Goal: Task Accomplishment & Management: Use online tool/utility

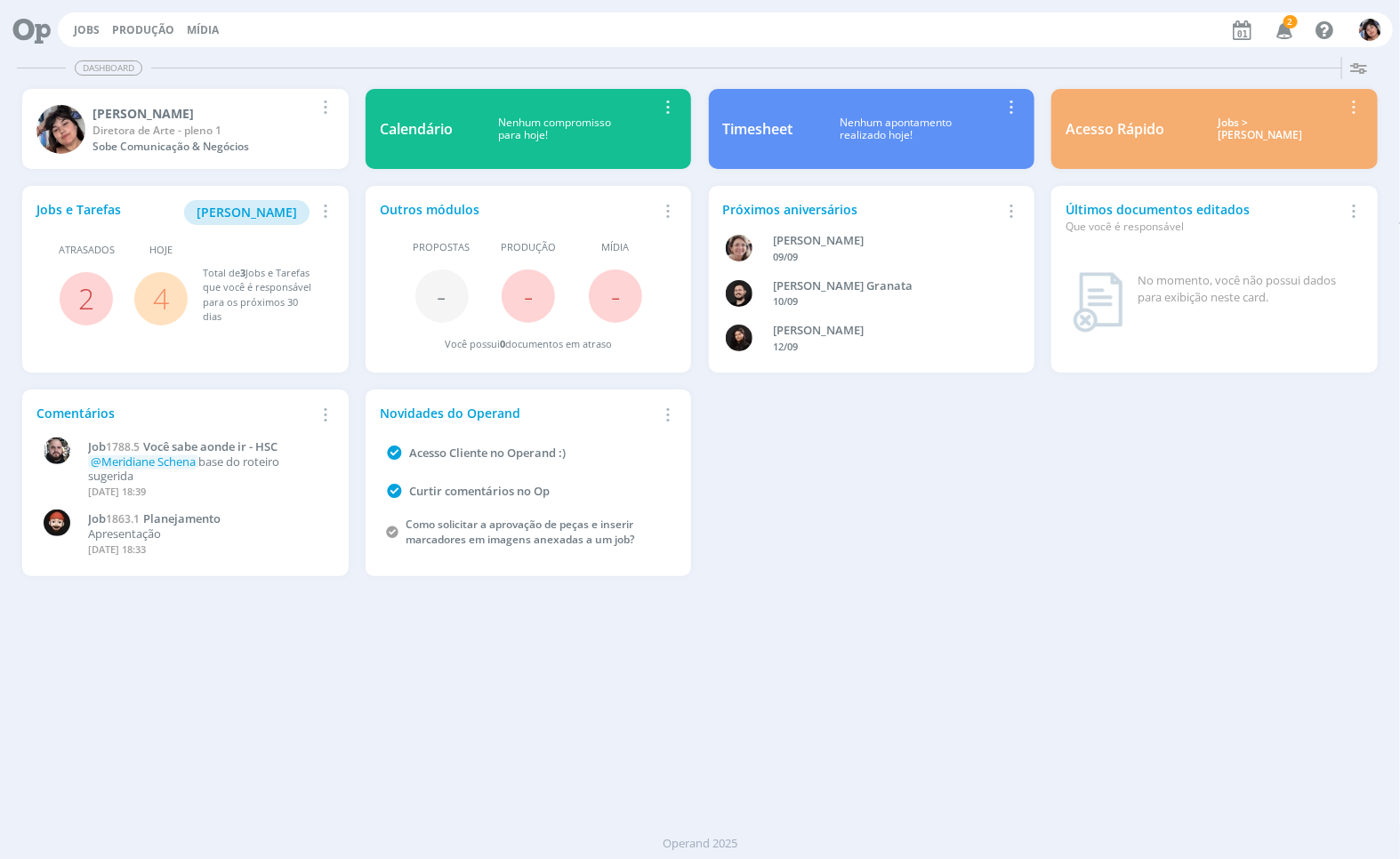
click at [62, 22] on div "Jobs Produção [GEOGRAPHIC_DATA] 2 Notificações Central de Ajuda Área de Membros…" at bounding box center [725, 30] width 1334 height 35
click at [81, 40] on div "Jobs Produção [GEOGRAPHIC_DATA] 2 Notificações Central de Ajuda Área de Membros…" at bounding box center [725, 30] width 1334 height 35
click at [85, 34] on link "Jobs" at bounding box center [86, 30] width 26 height 15
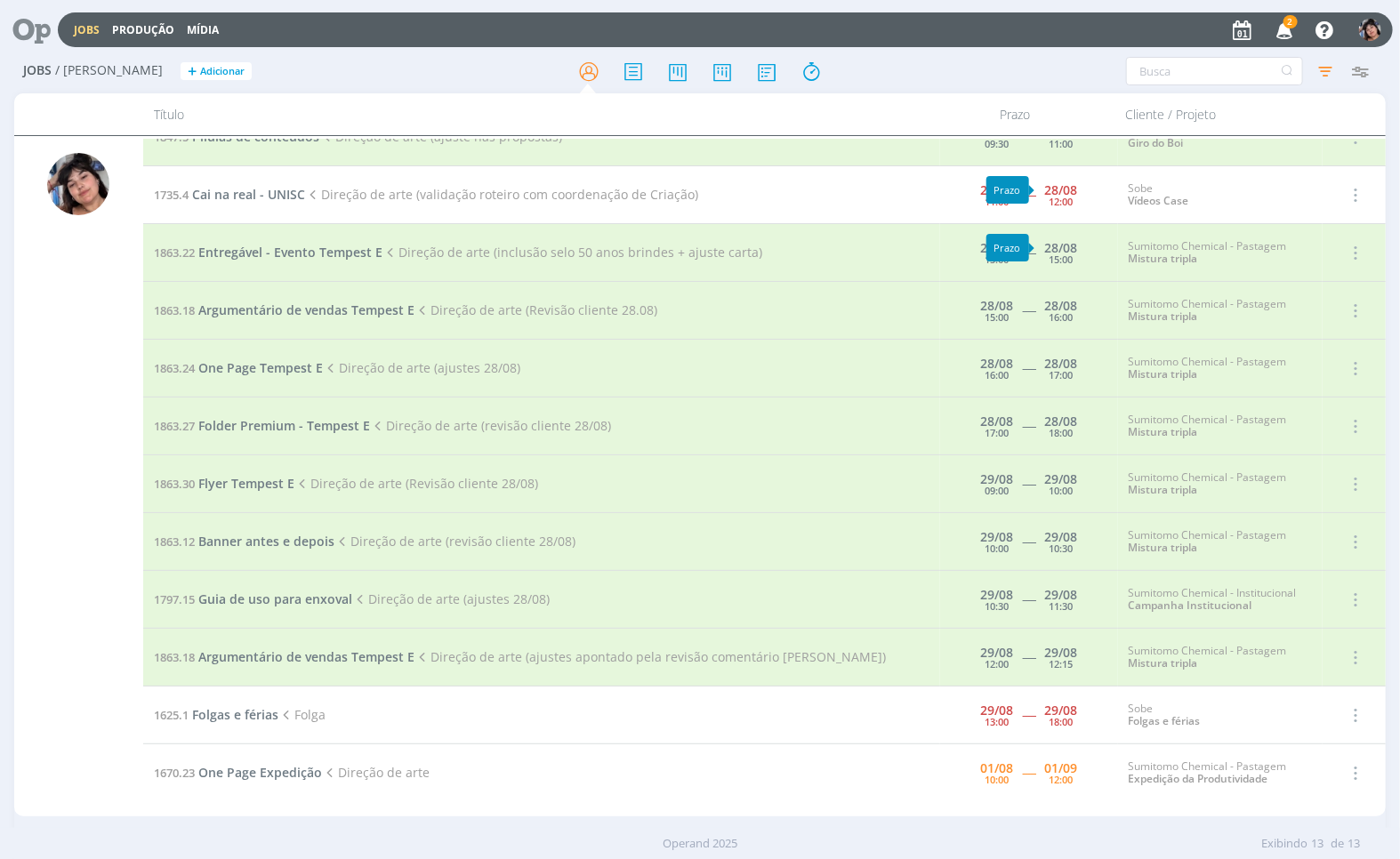
scroll to position [98, 0]
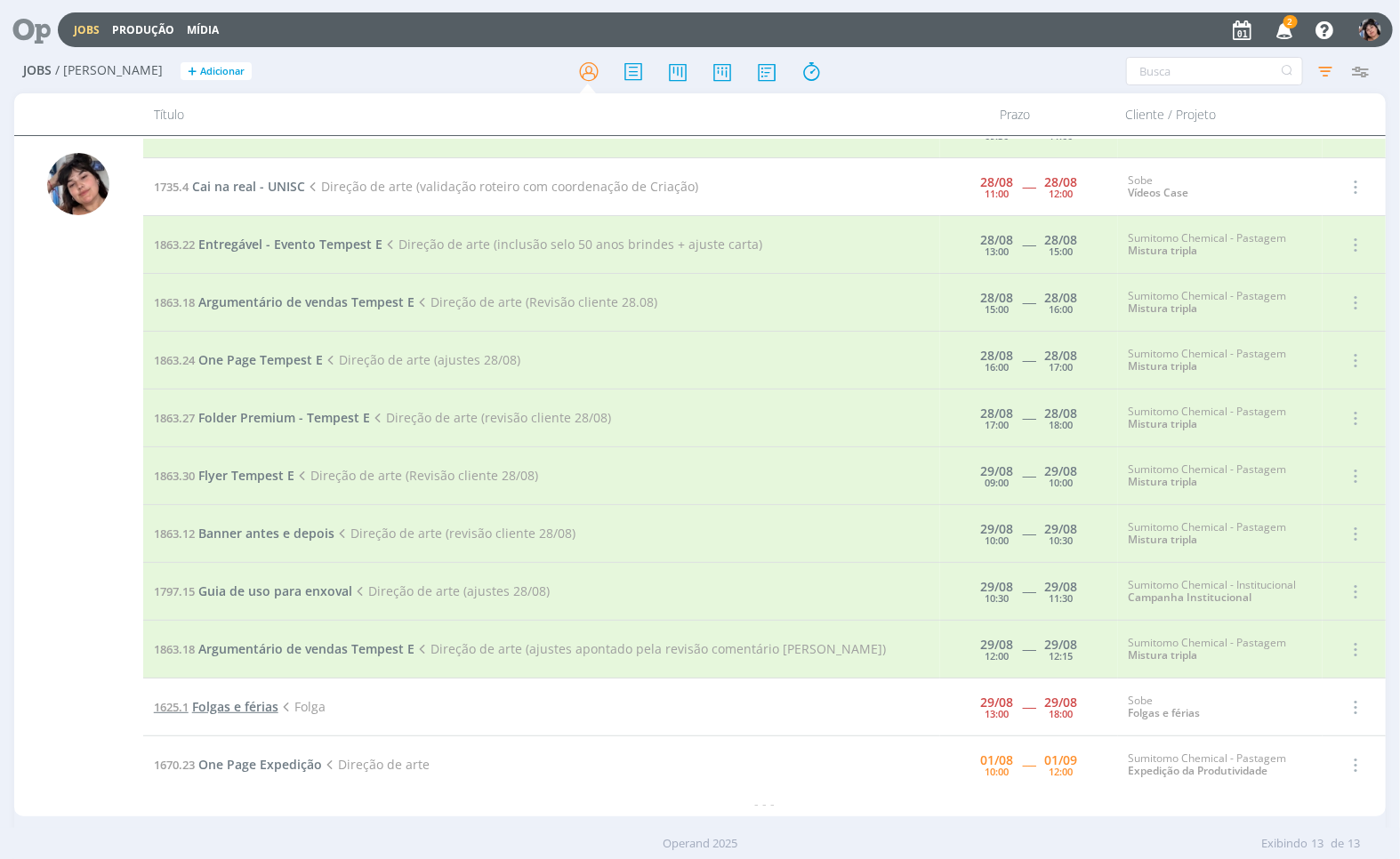
click at [262, 703] on span "Folgas e férias" at bounding box center [236, 706] width 86 height 17
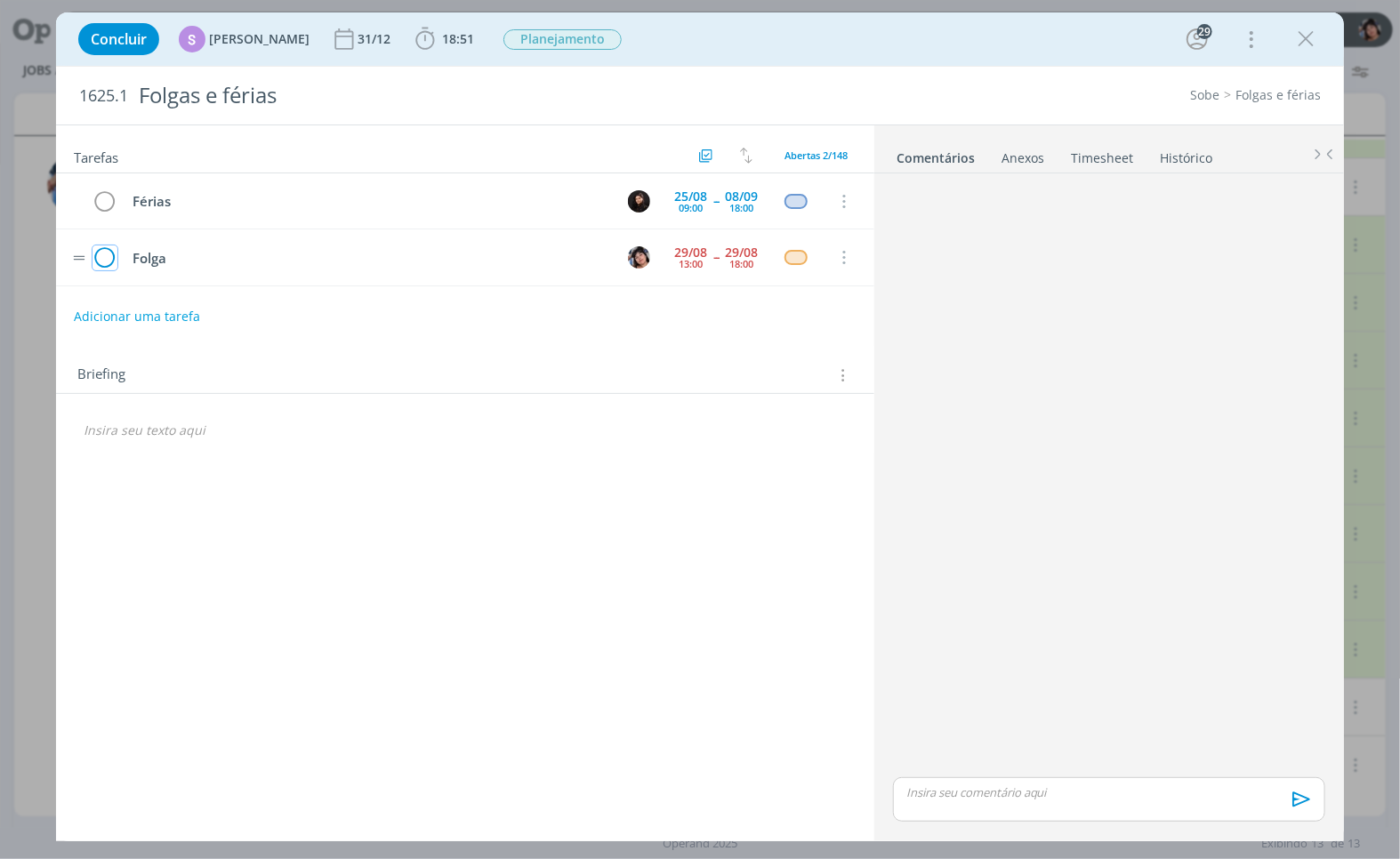
click at [109, 262] on icon "dialog" at bounding box center [105, 258] width 25 height 27
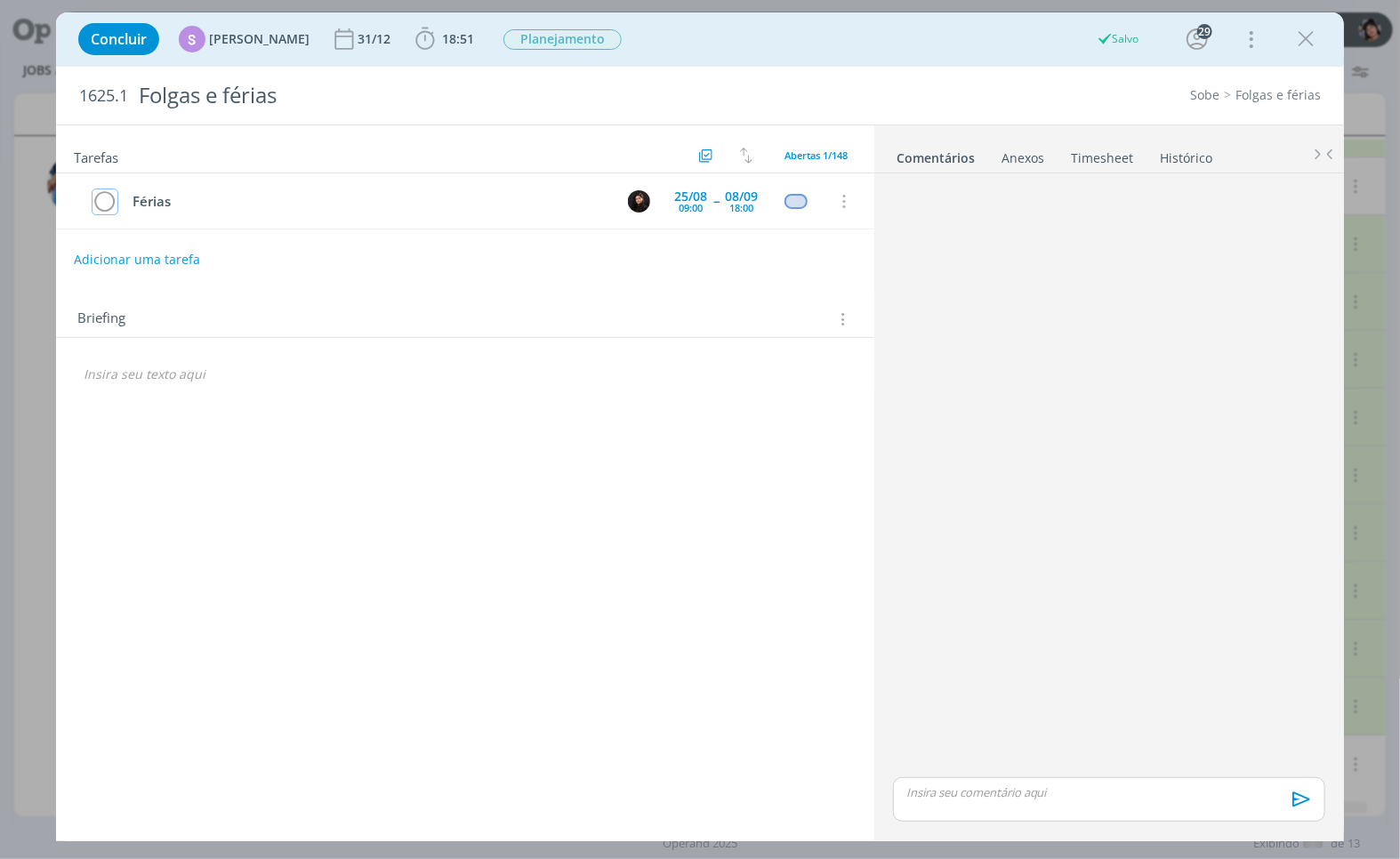
scroll to position [98, 0]
click at [1303, 34] on icon "dialog" at bounding box center [1306, 40] width 27 height 27
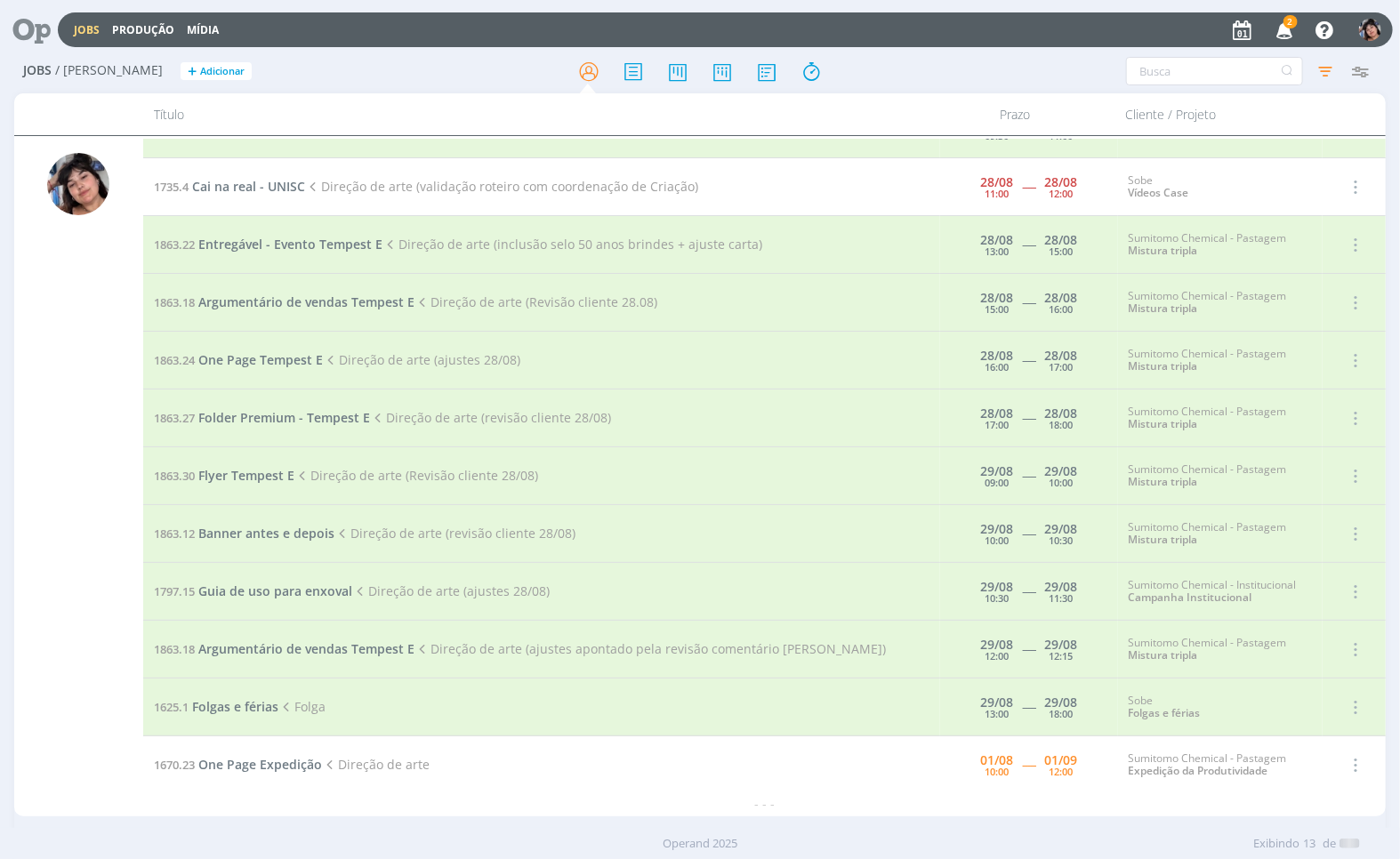
scroll to position [98, 0]
click at [225, 767] on span "One Page Expedição" at bounding box center [260, 765] width 123 height 17
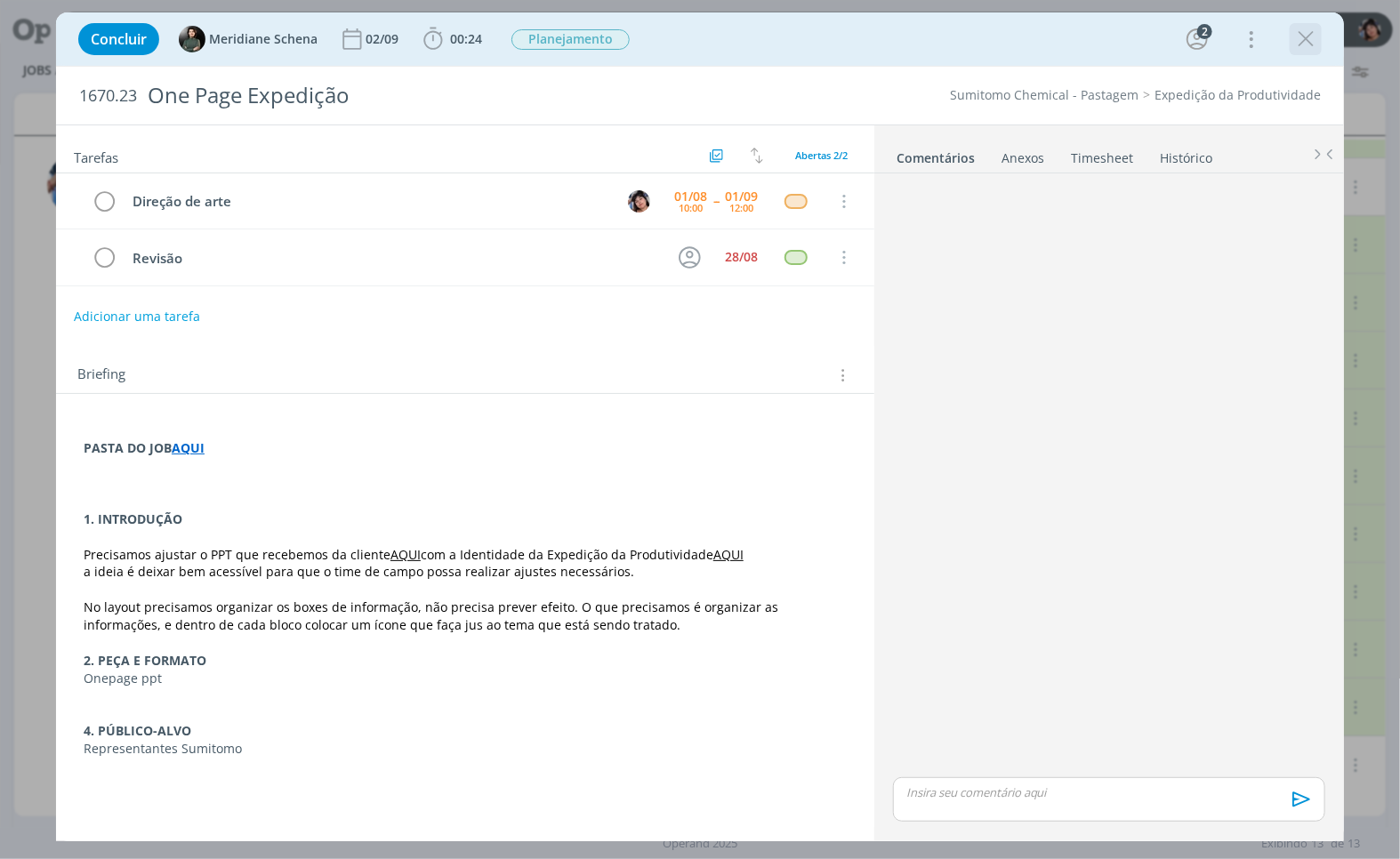
click at [1303, 49] on icon "dialog" at bounding box center [1306, 40] width 27 height 27
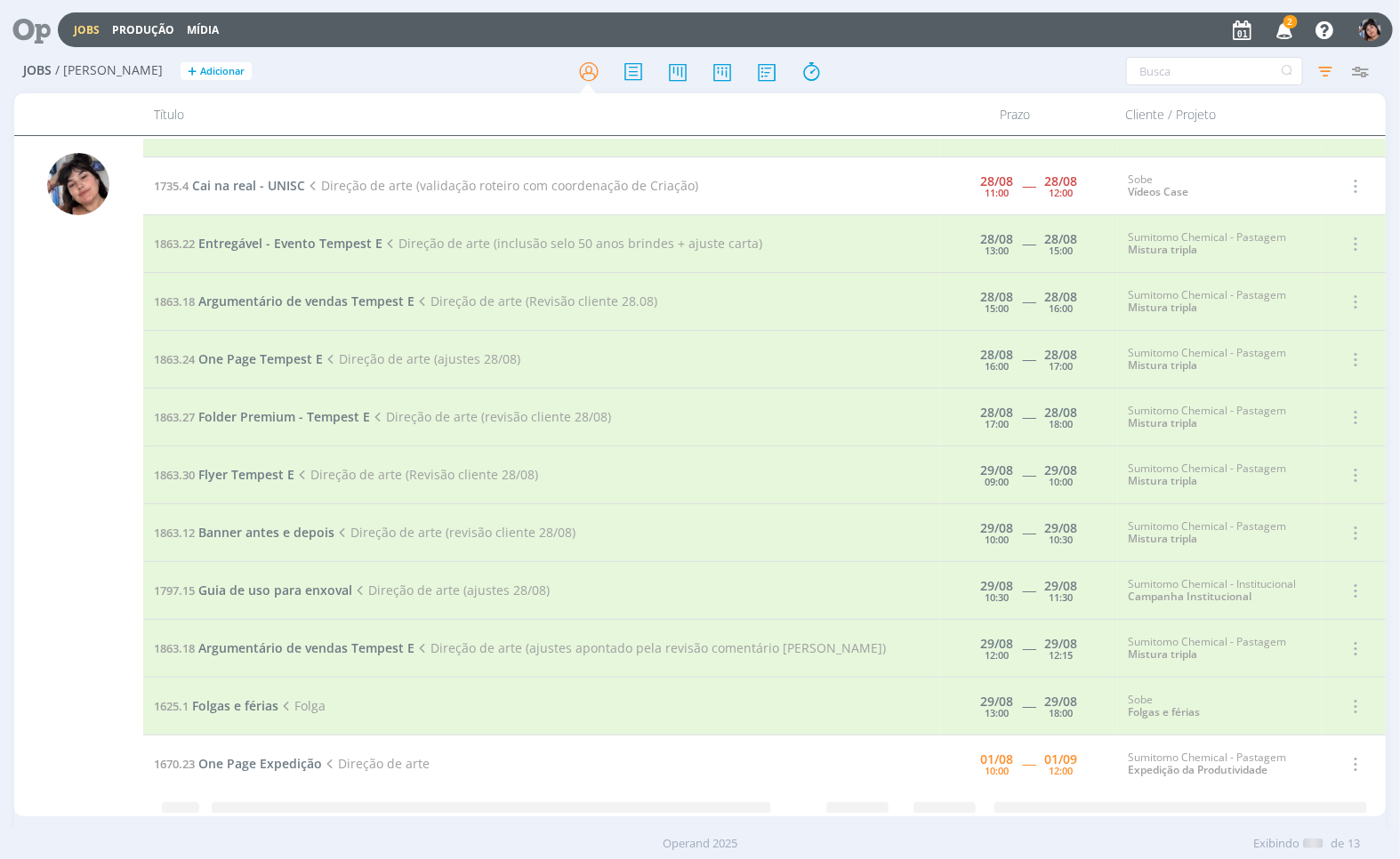
scroll to position [98, 0]
click at [1321, 69] on icon "button" at bounding box center [1326, 71] width 32 height 32
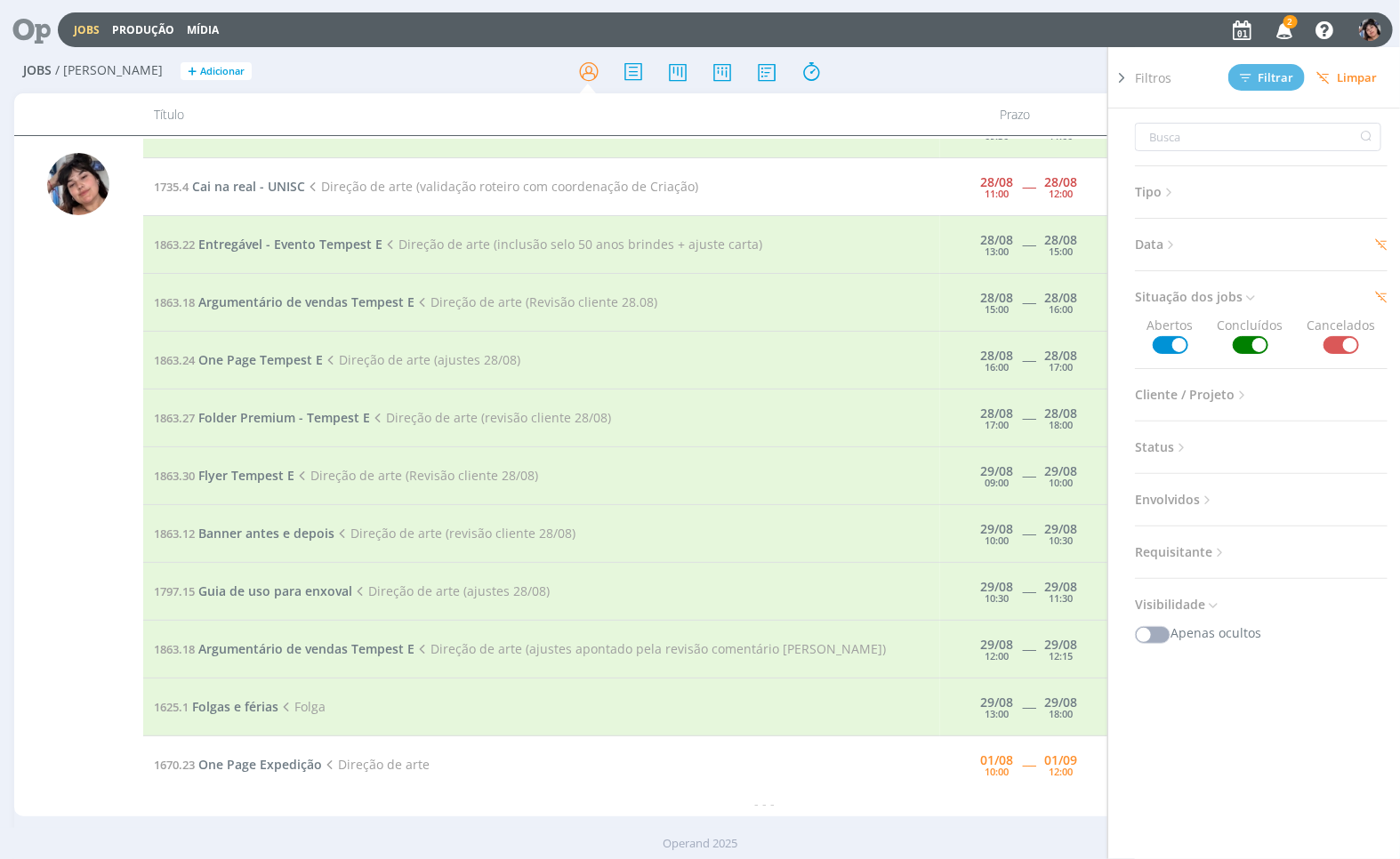
click at [1151, 234] on span "Data" at bounding box center [1156, 245] width 43 height 23
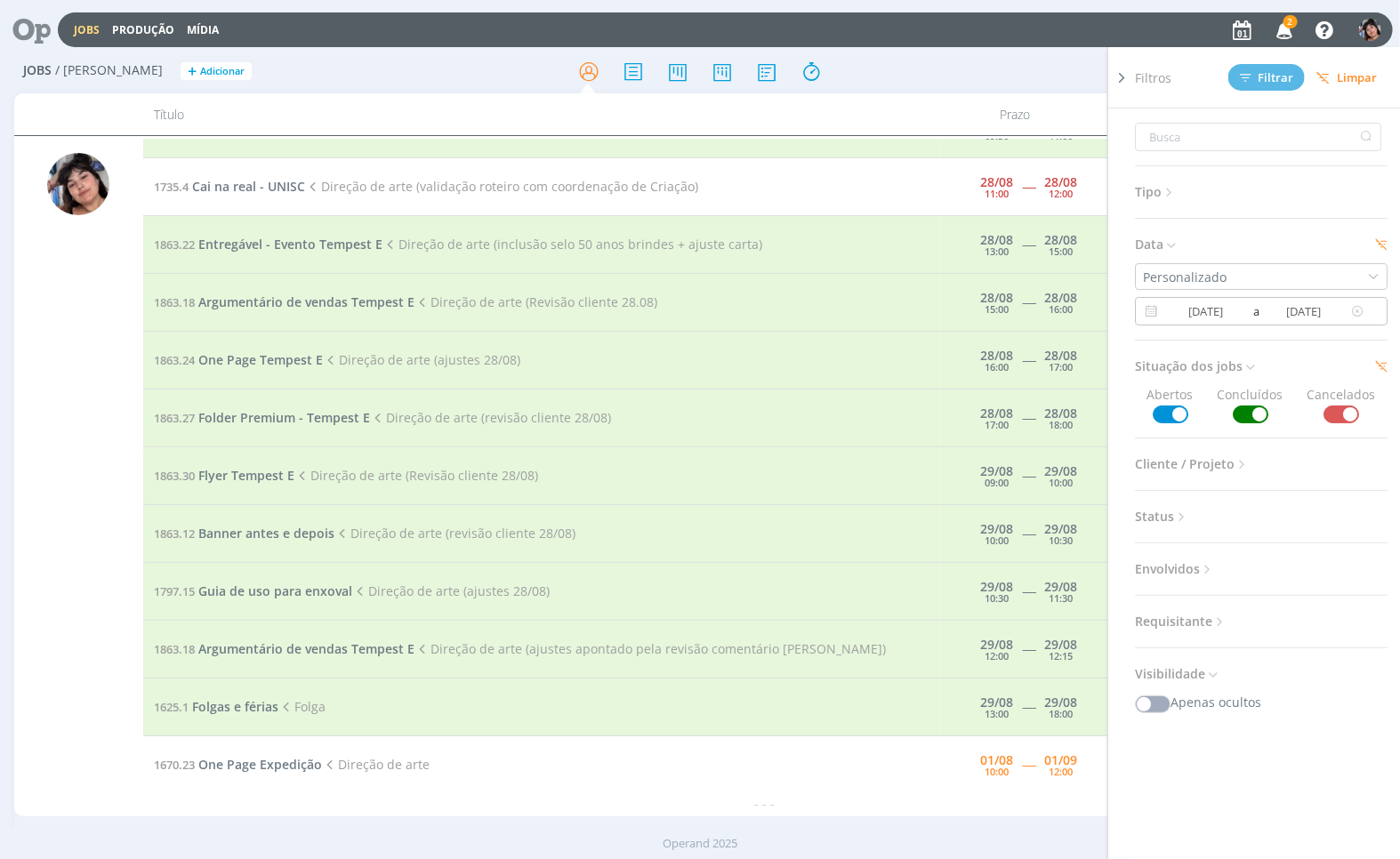
click at [1214, 306] on input "[DATE]" at bounding box center [1206, 311] width 86 height 22
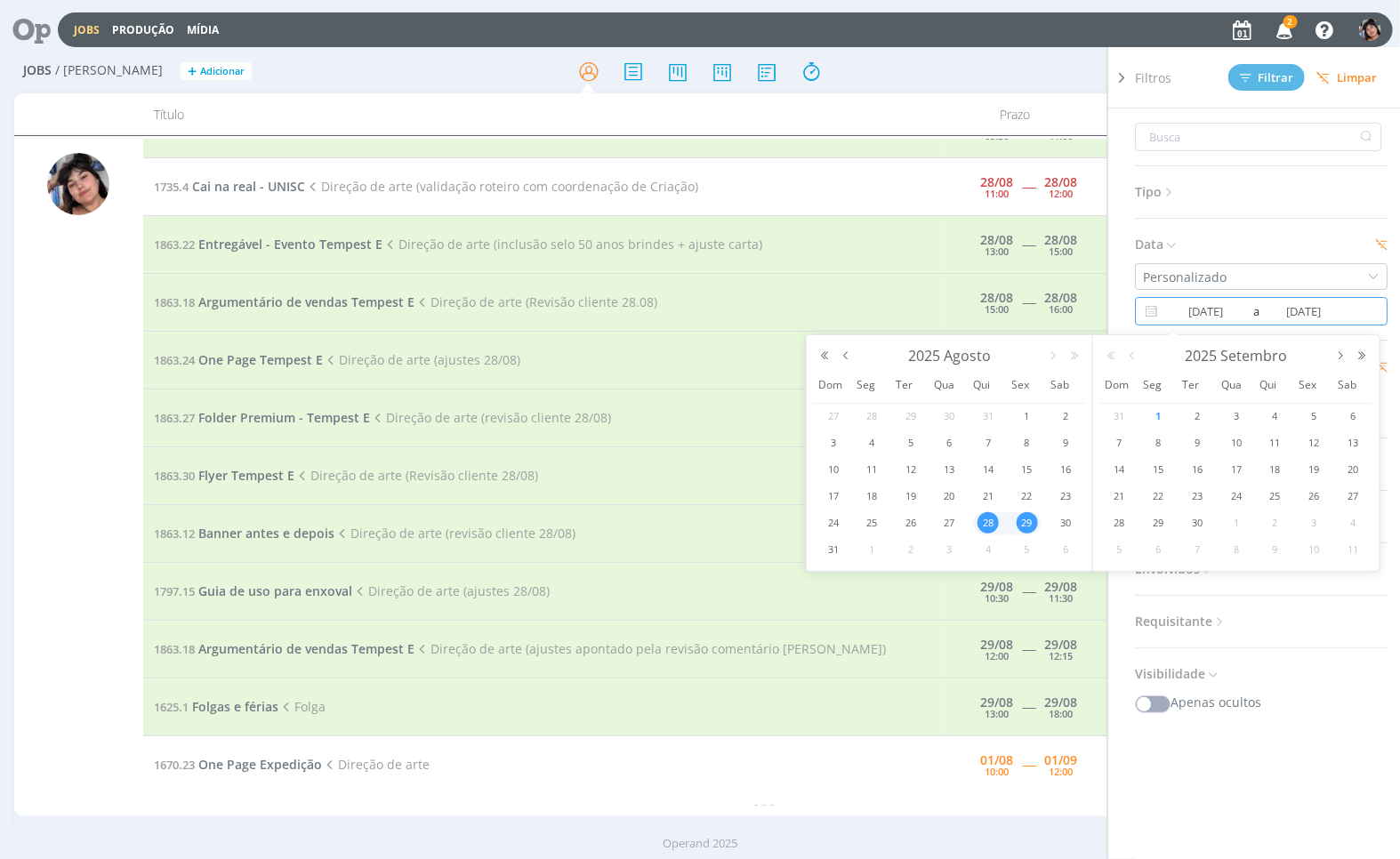
click at [1027, 526] on span "29" at bounding box center [1027, 523] width 22 height 22
click at [1196, 412] on span "2" at bounding box center [1197, 416] width 22 height 22
type input "[DATE]"
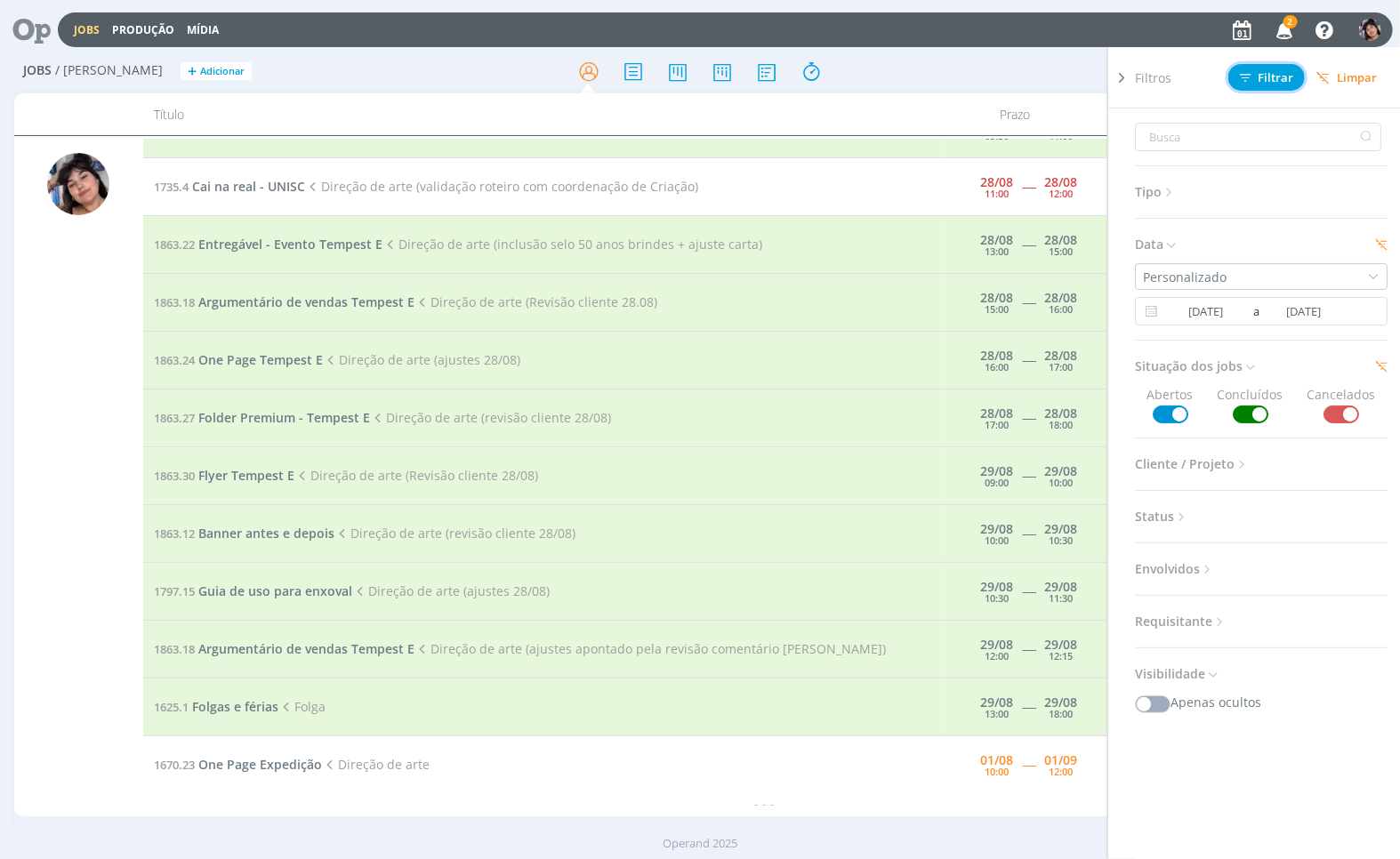
click at [1271, 83] on span "Filtrar" at bounding box center [1267, 77] width 54 height 12
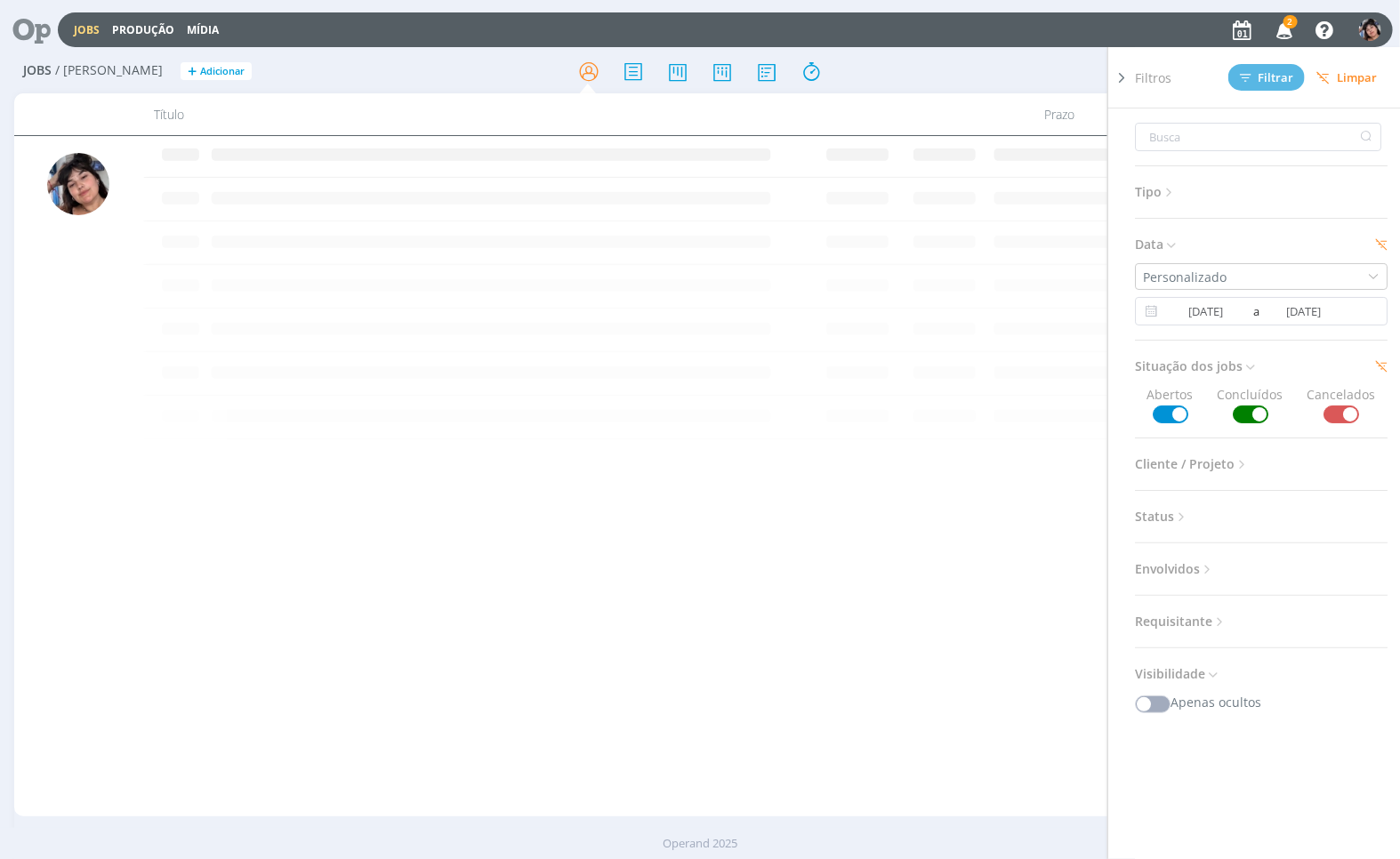
scroll to position [0, 0]
click at [1279, 22] on icon "button" at bounding box center [1284, 30] width 31 height 31
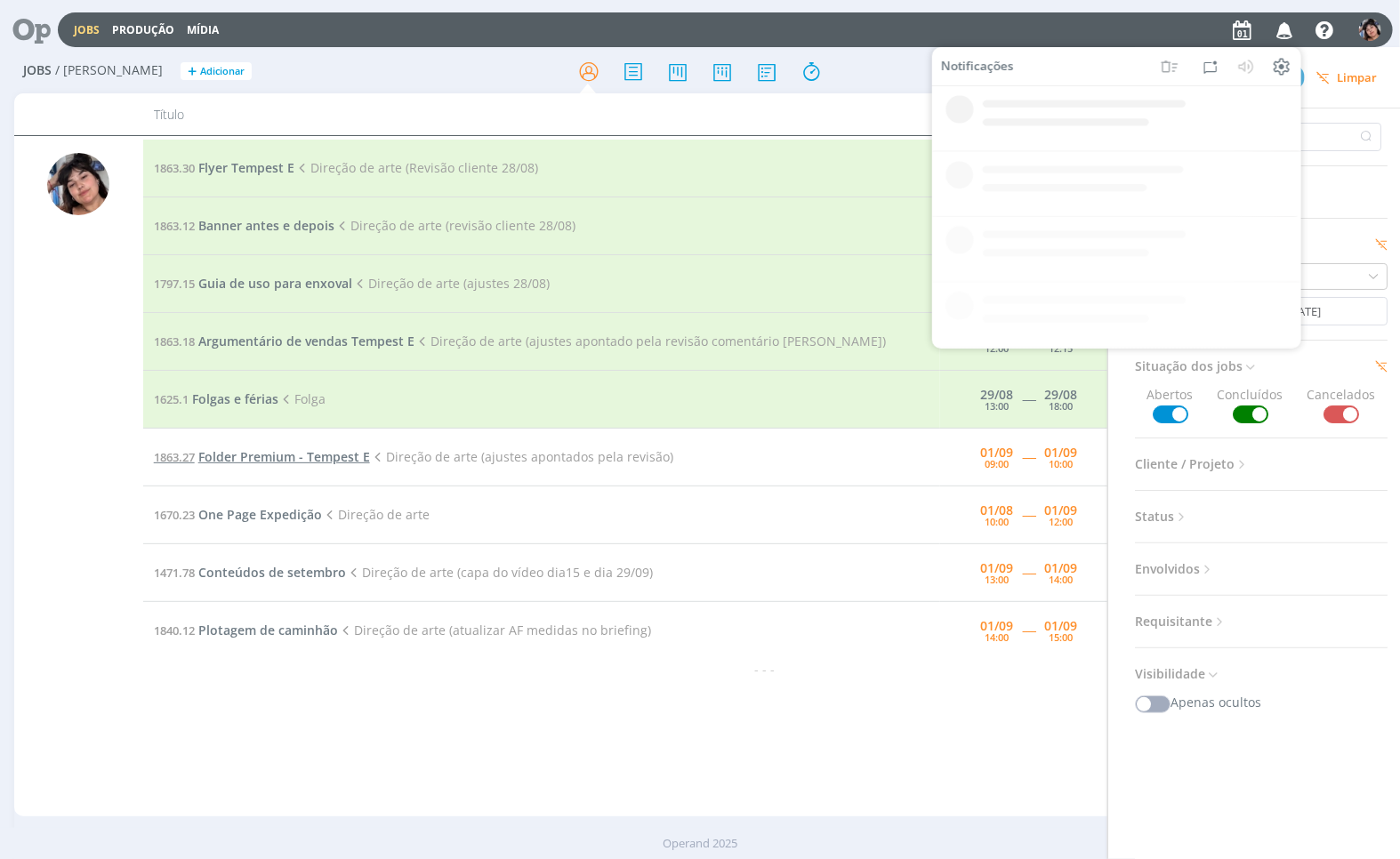
click at [294, 455] on span "Folder Premium - Tempest E" at bounding box center [284, 456] width 172 height 17
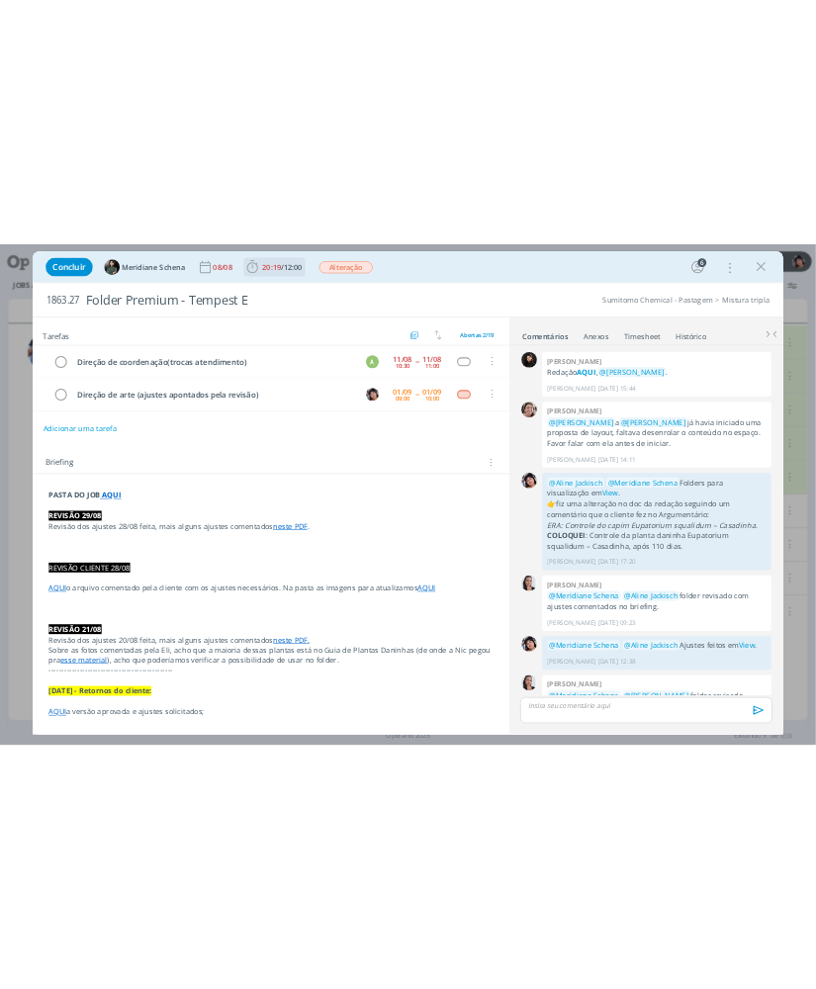
scroll to position [1378, 0]
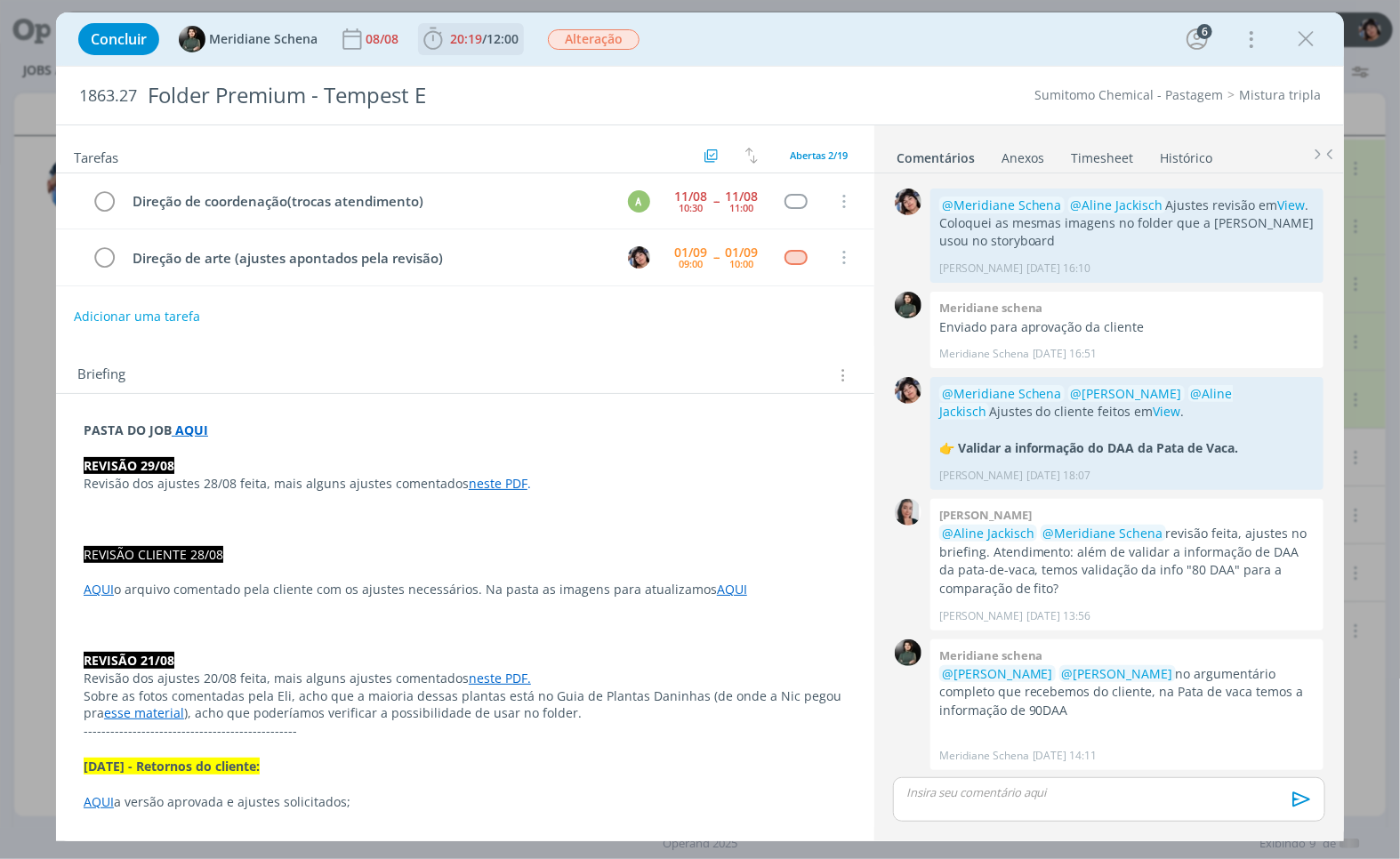
click at [486, 34] on span "/" at bounding box center [484, 39] width 4 height 17
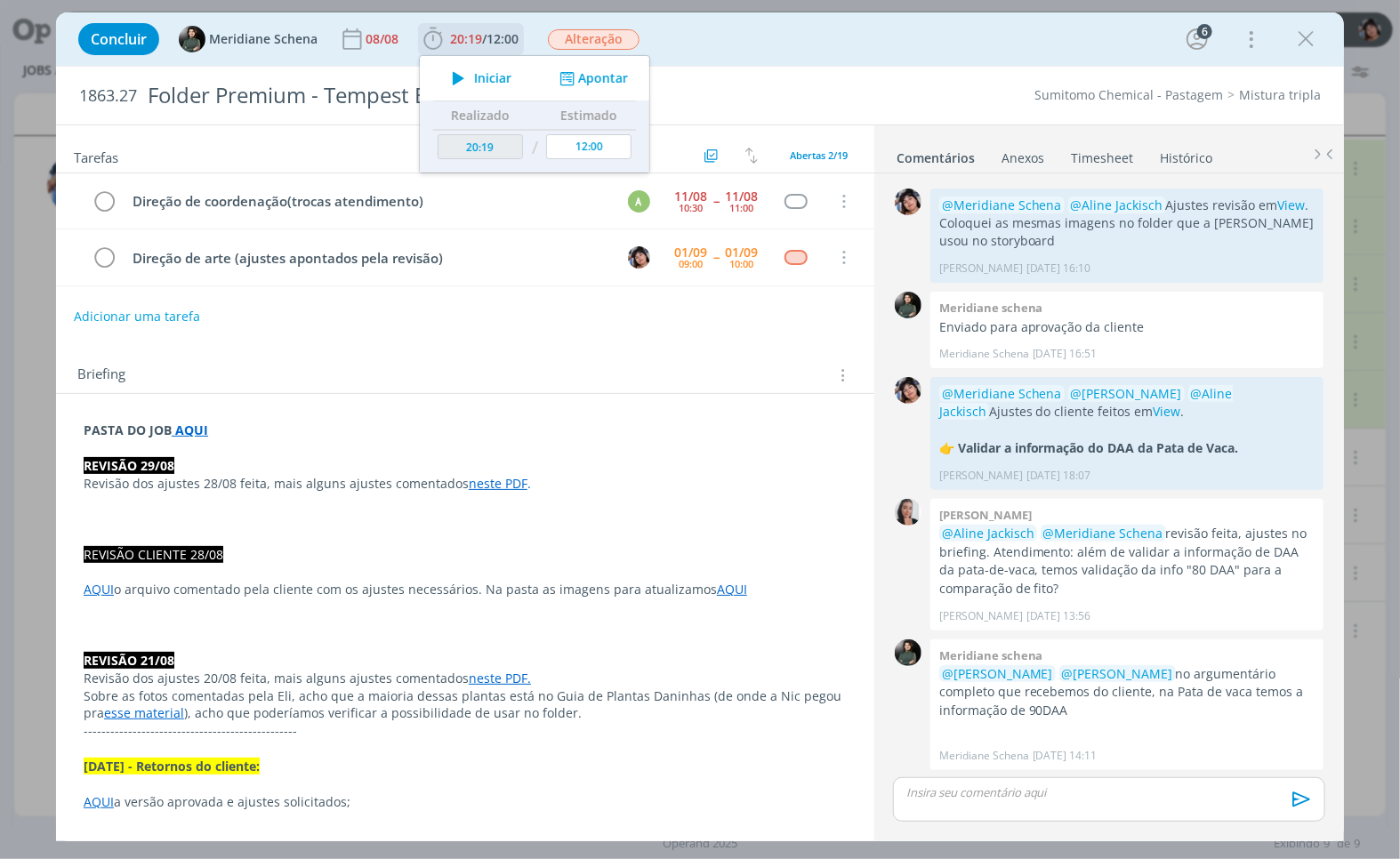
click at [475, 77] on span "Iniciar" at bounding box center [493, 78] width 38 height 13
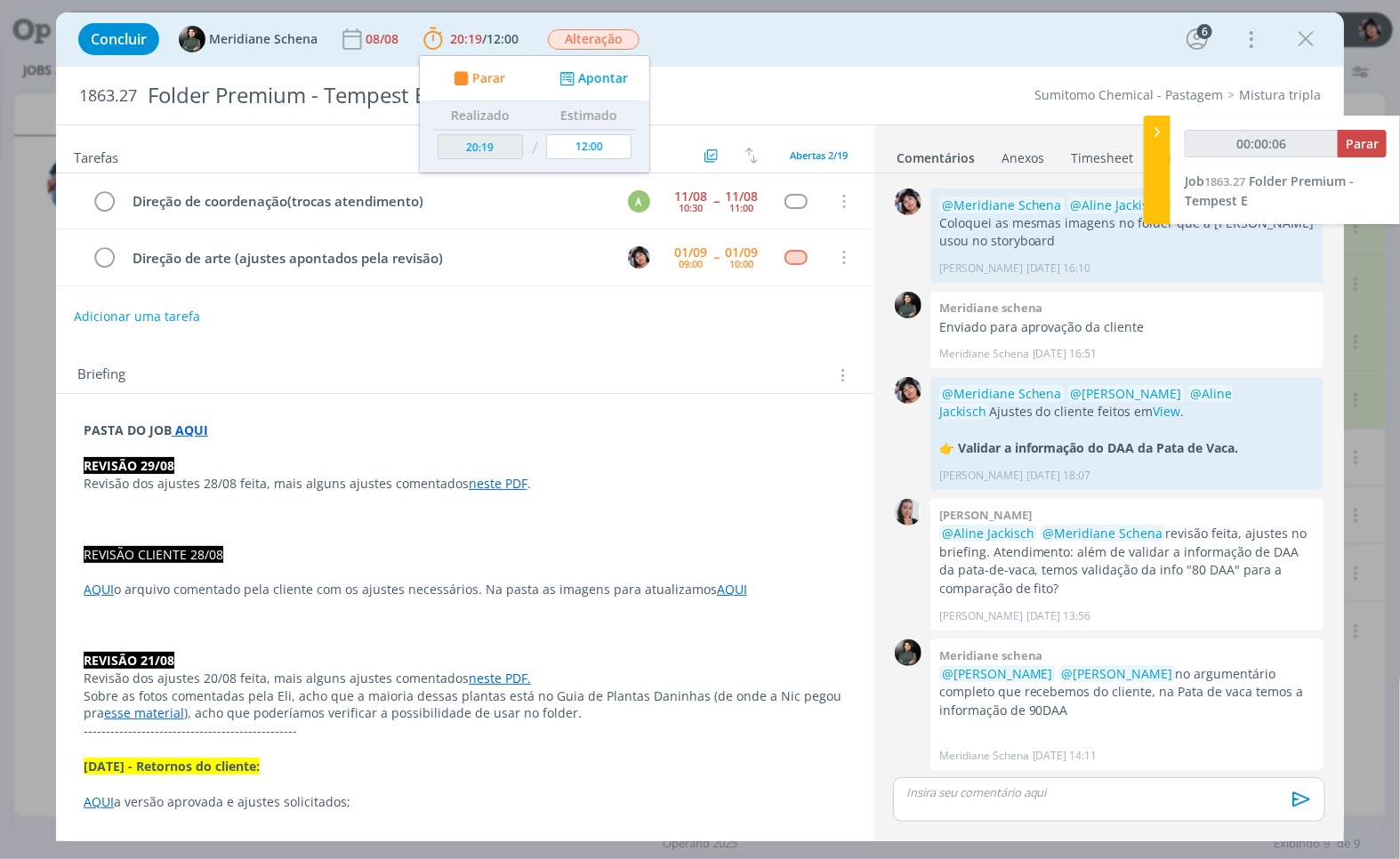
click at [281, 551] on p "REVISÃO CLIENTE 28/08" at bounding box center [465, 555] width 763 height 18
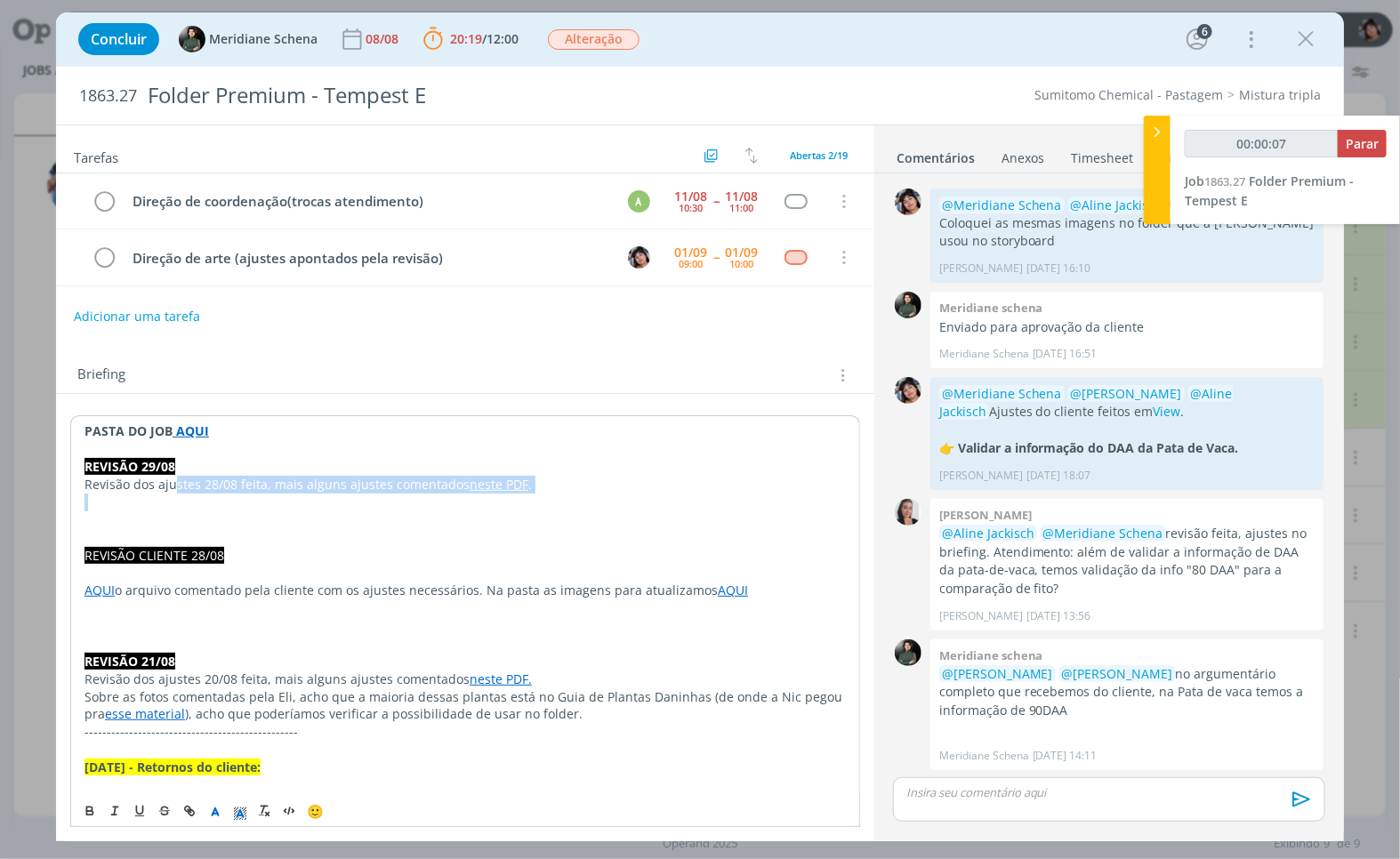
drag, startPoint x: 210, startPoint y: 491, endPoint x: 282, endPoint y: 494, distance: 72.1
click at [282, 494] on p "Revisão dos ajustes 28/08 feita, mais alguns ajustes comentados neste PDF ." at bounding box center [465, 485] width 762 height 18
click at [499, 485] on link "neste PDF" at bounding box center [498, 484] width 58 height 17
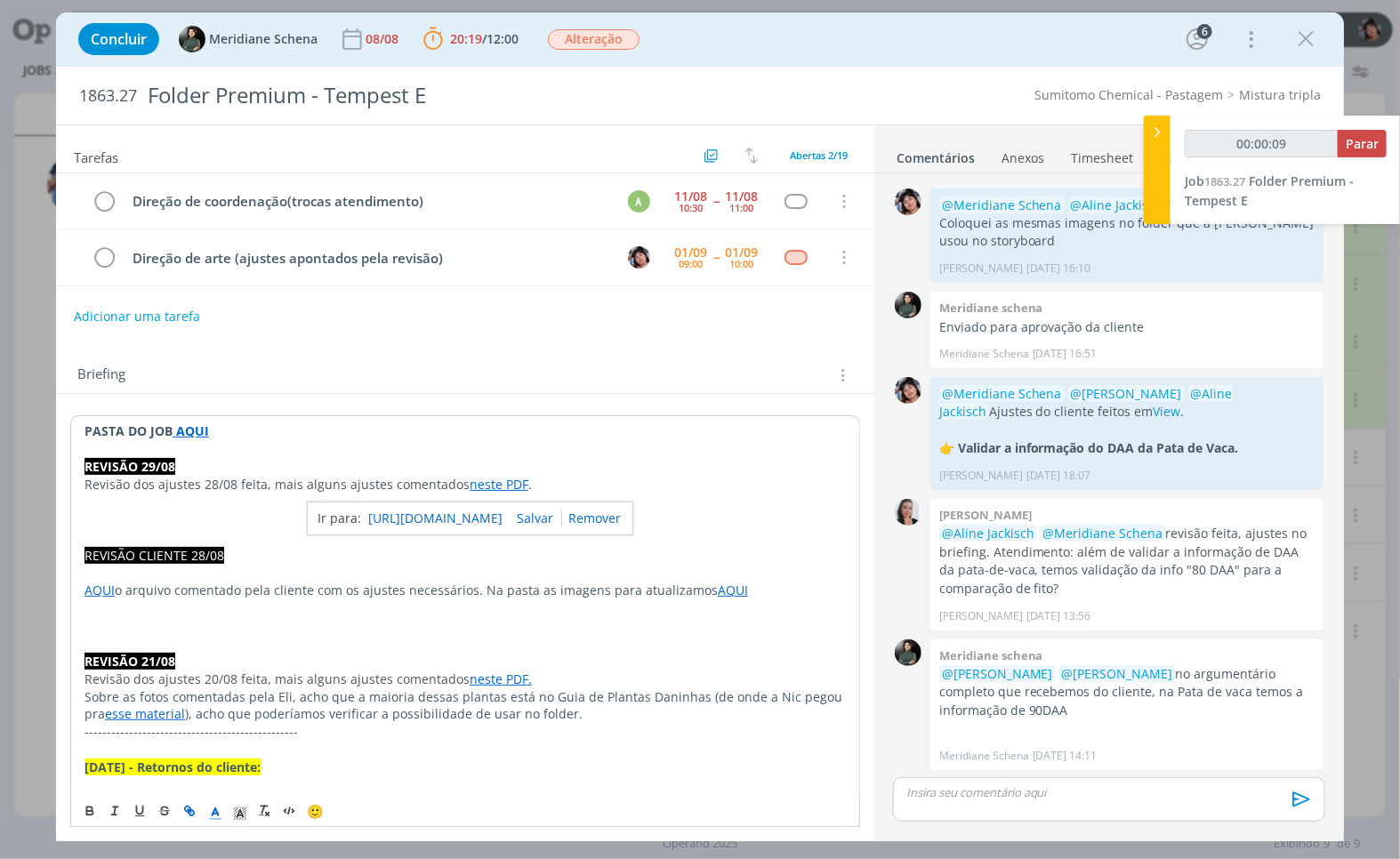
click at [495, 514] on link "[URL][DOMAIN_NAME]" at bounding box center [435, 519] width 134 height 23
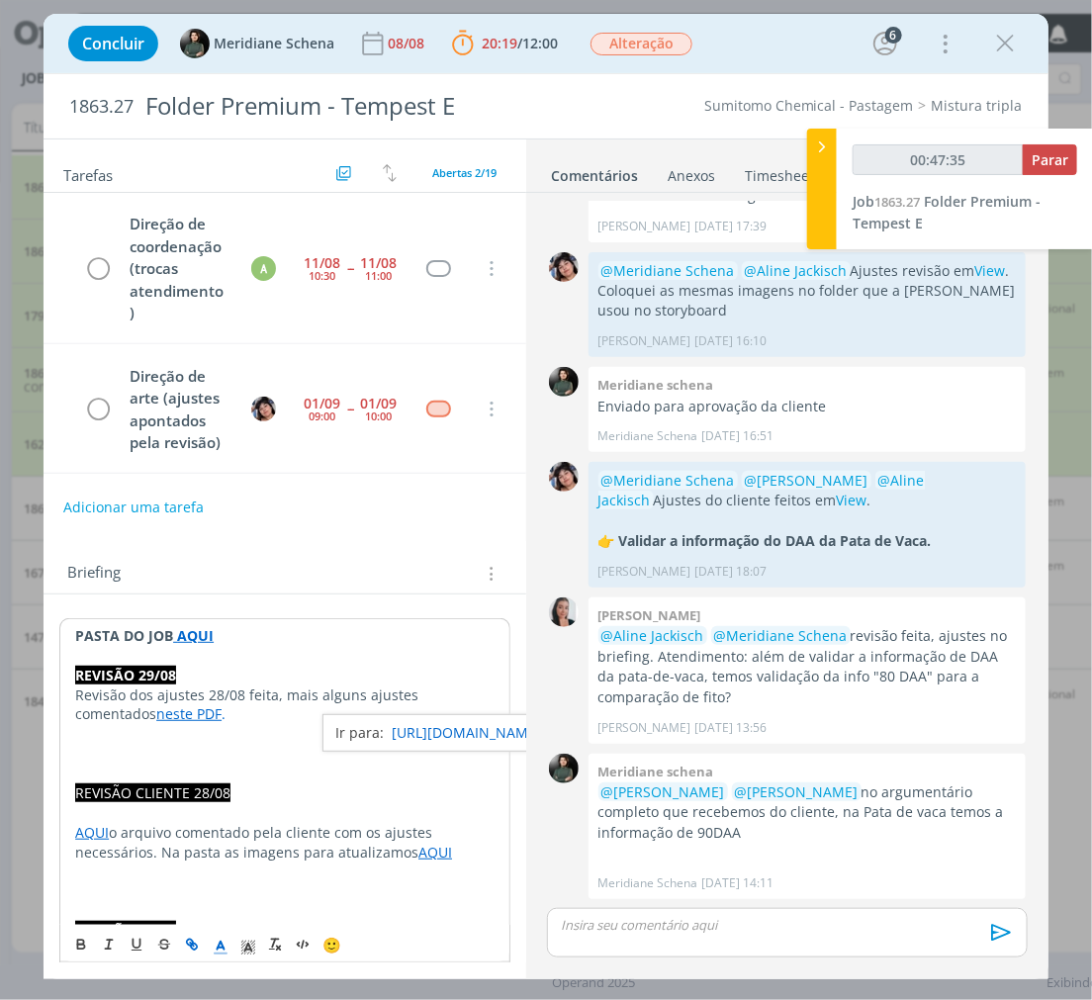
scroll to position [220, 0]
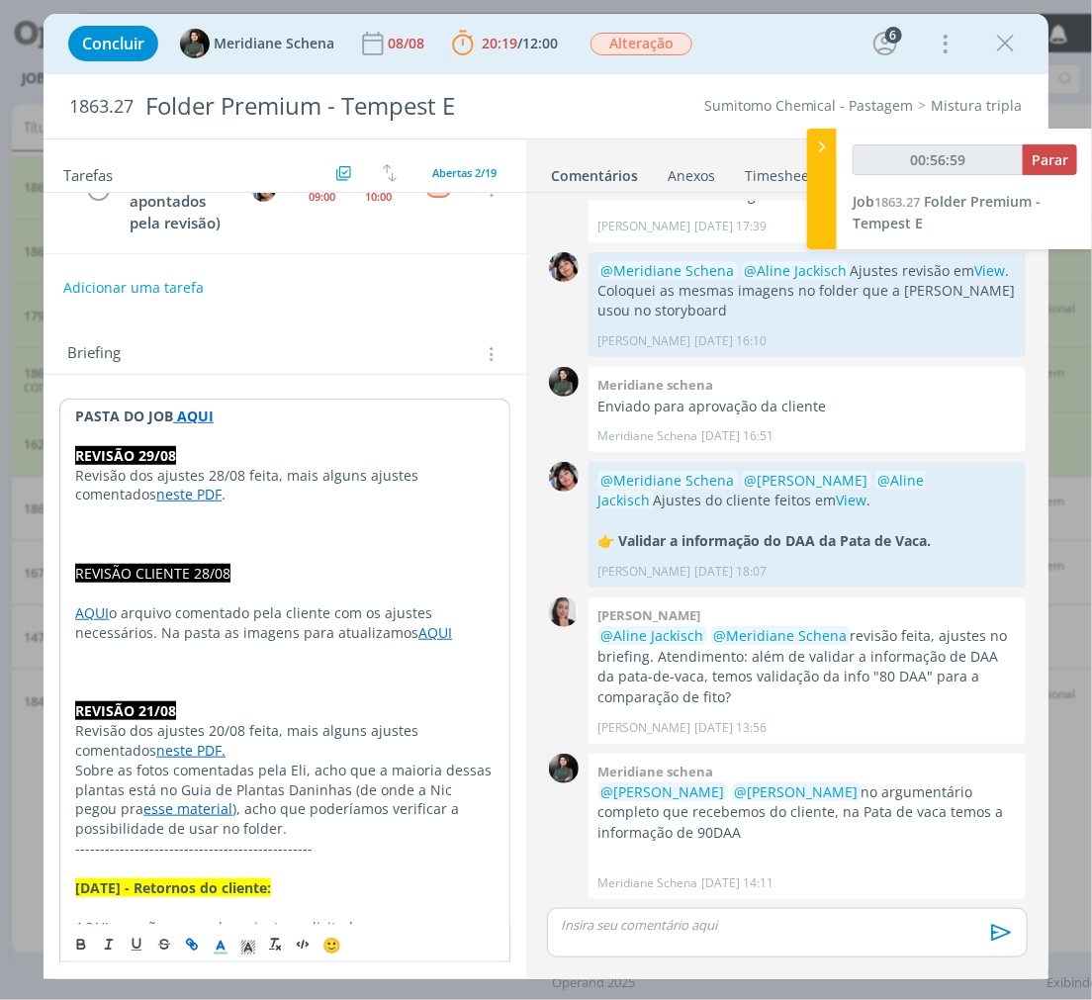
click at [685, 925] on p "dialog" at bounding box center [787, 925] width 449 height 18
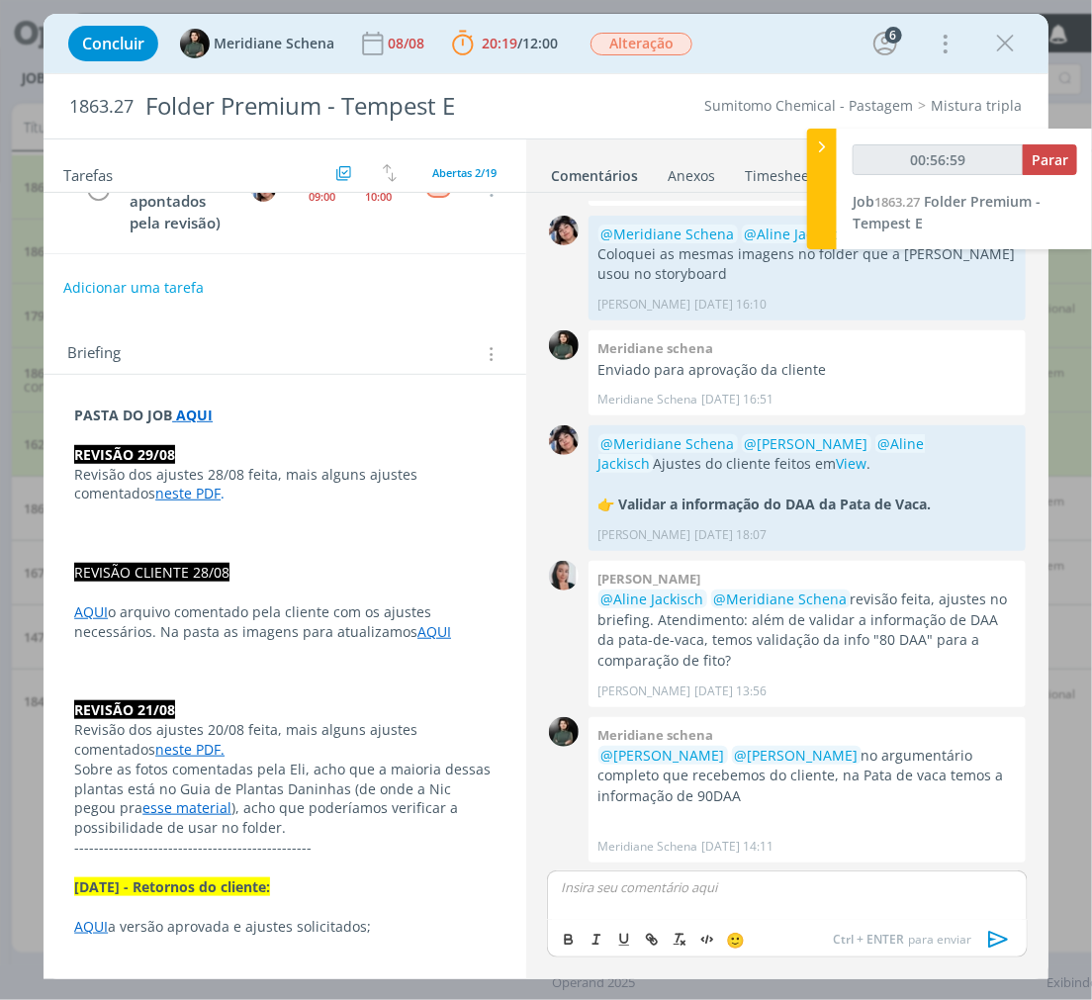
type input "00:57:00"
click at [1007, 941] on icon "dialog" at bounding box center [999, 940] width 30 height 30
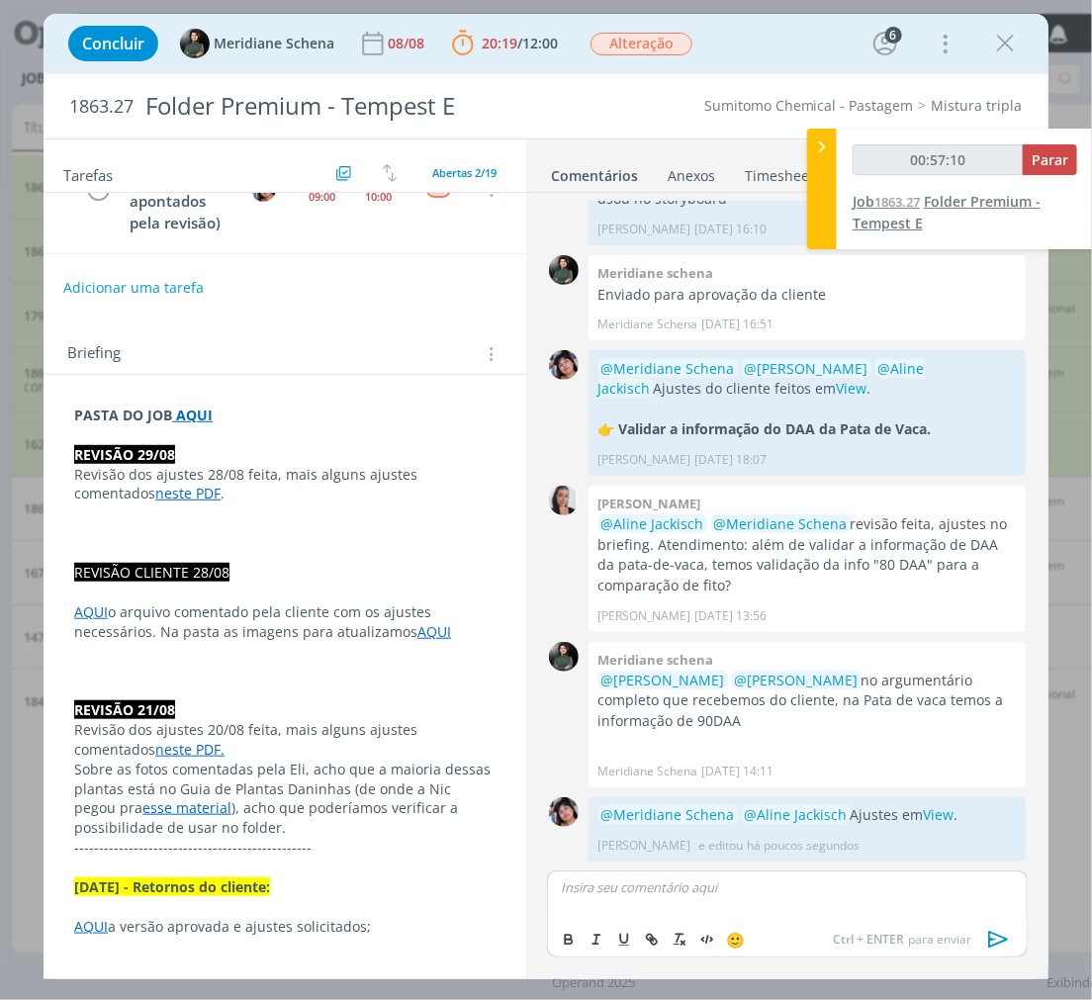
type input "00:57:11"
click at [1040, 165] on span "Parar" at bounding box center [1049, 159] width 37 height 19
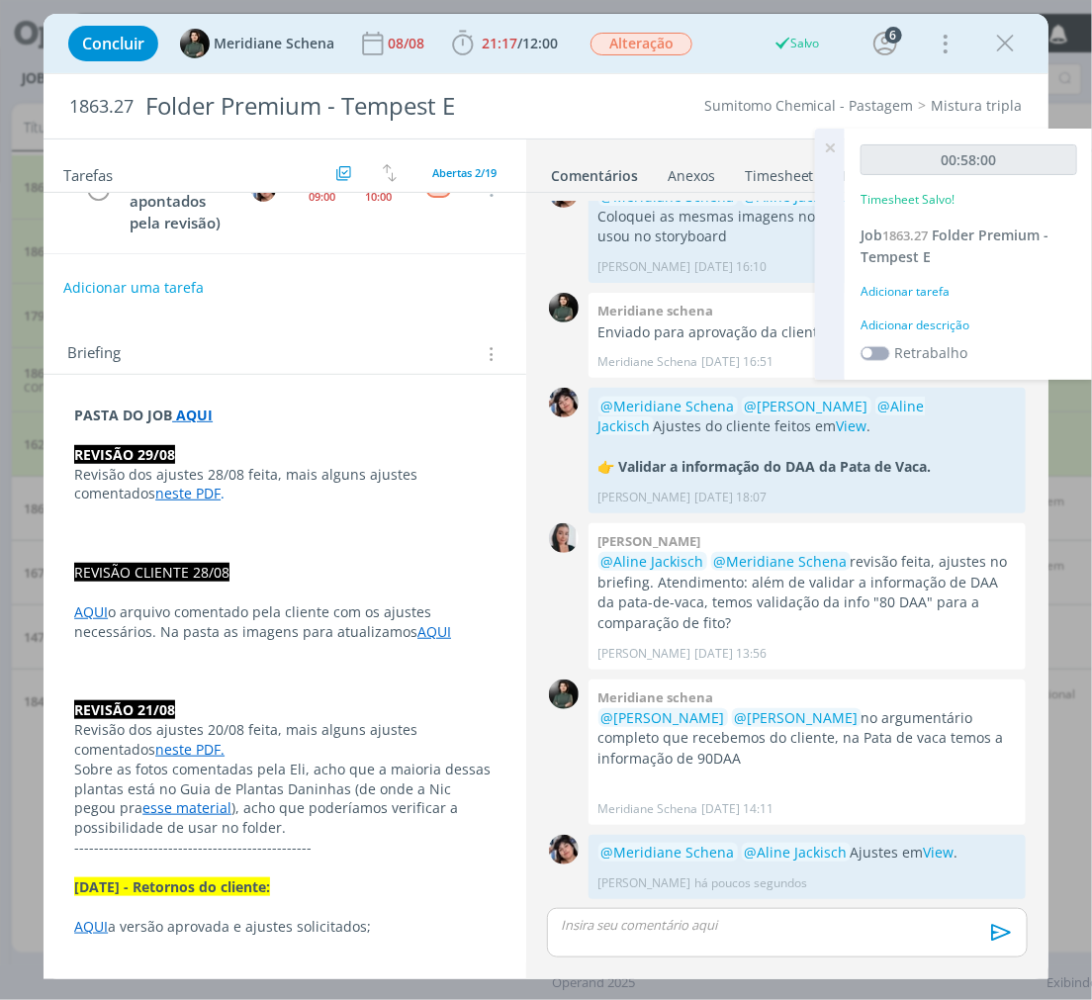
click at [940, 283] on div "Adicionar tarefa" at bounding box center [968, 292] width 217 height 18
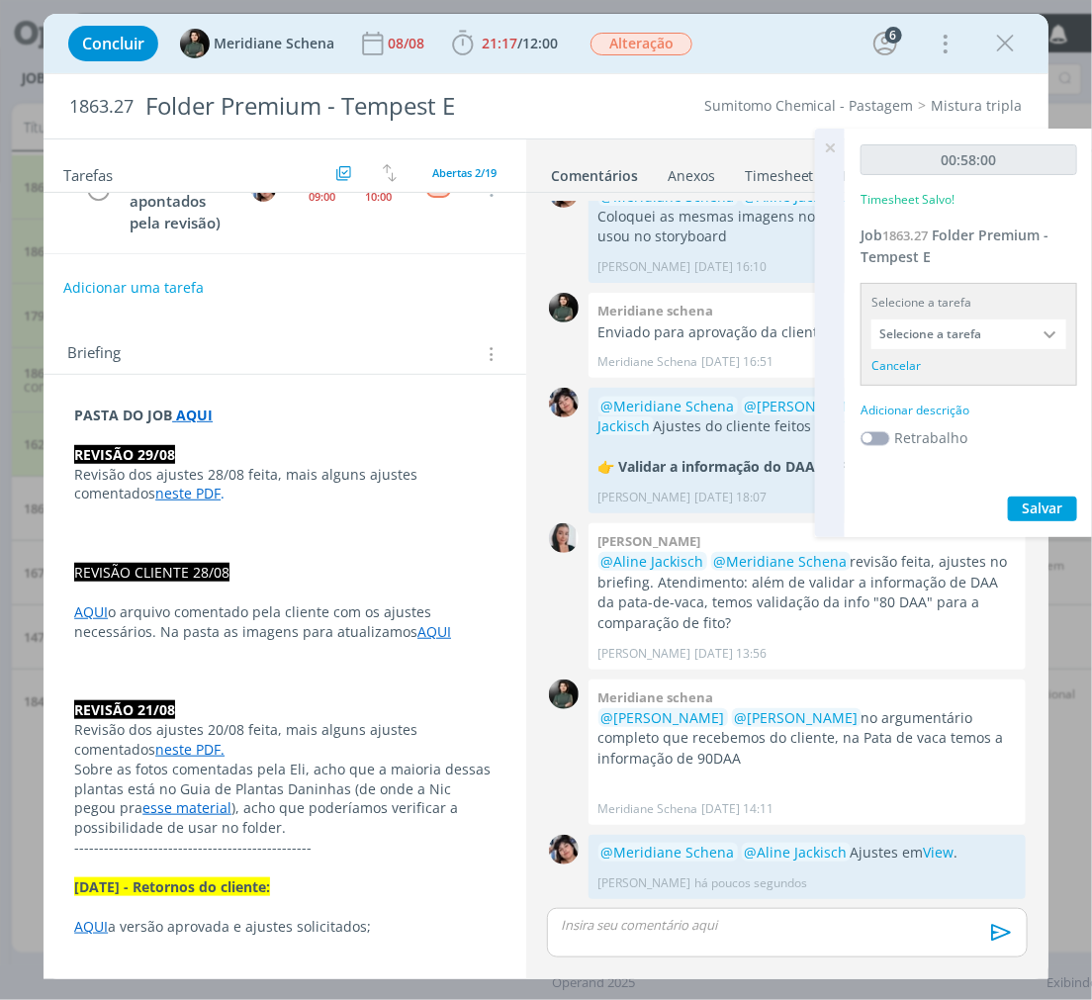
click at [935, 333] on input "Selecione a tarefa" at bounding box center [968, 334] width 195 height 30
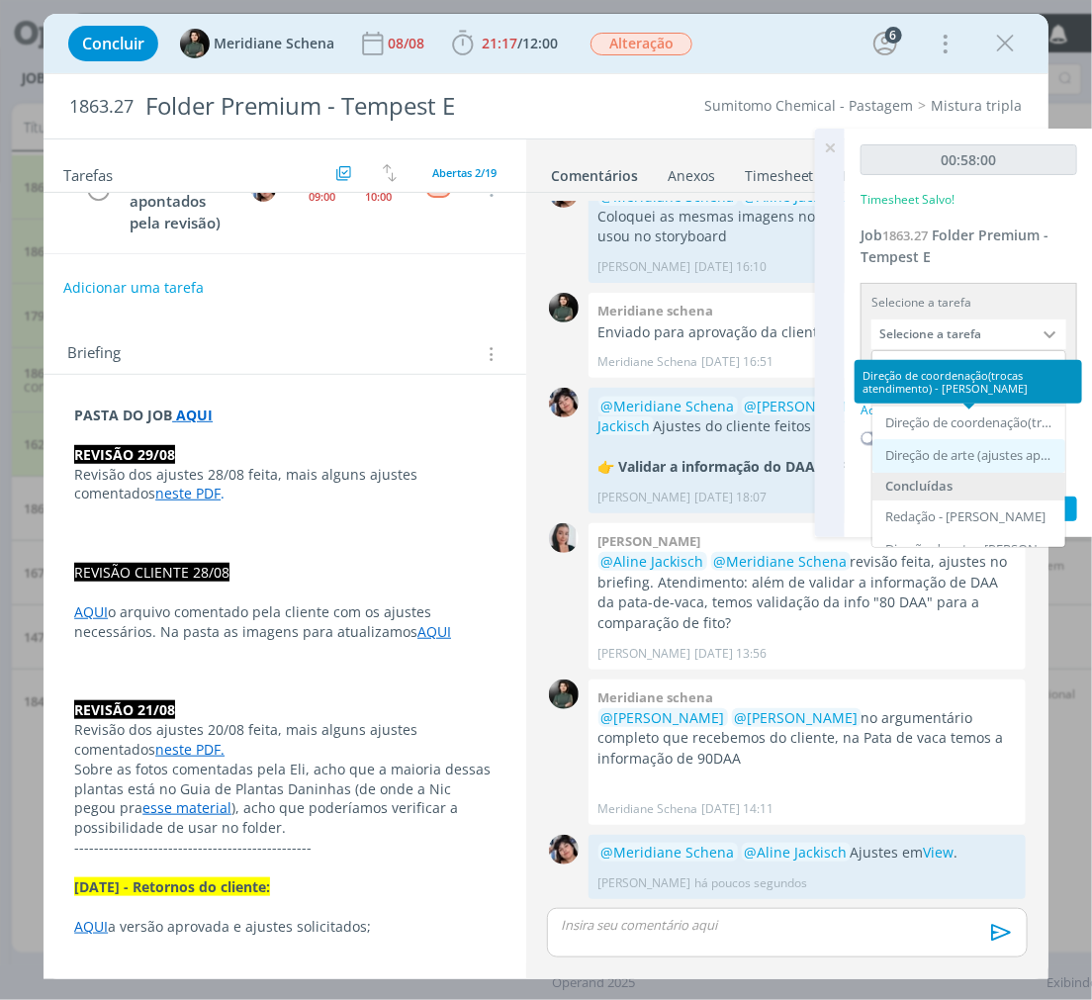
click at [941, 448] on div "Direção de arte (ajustes apontados pela revisão) - [PERSON_NAME]" at bounding box center [970, 456] width 171 height 16
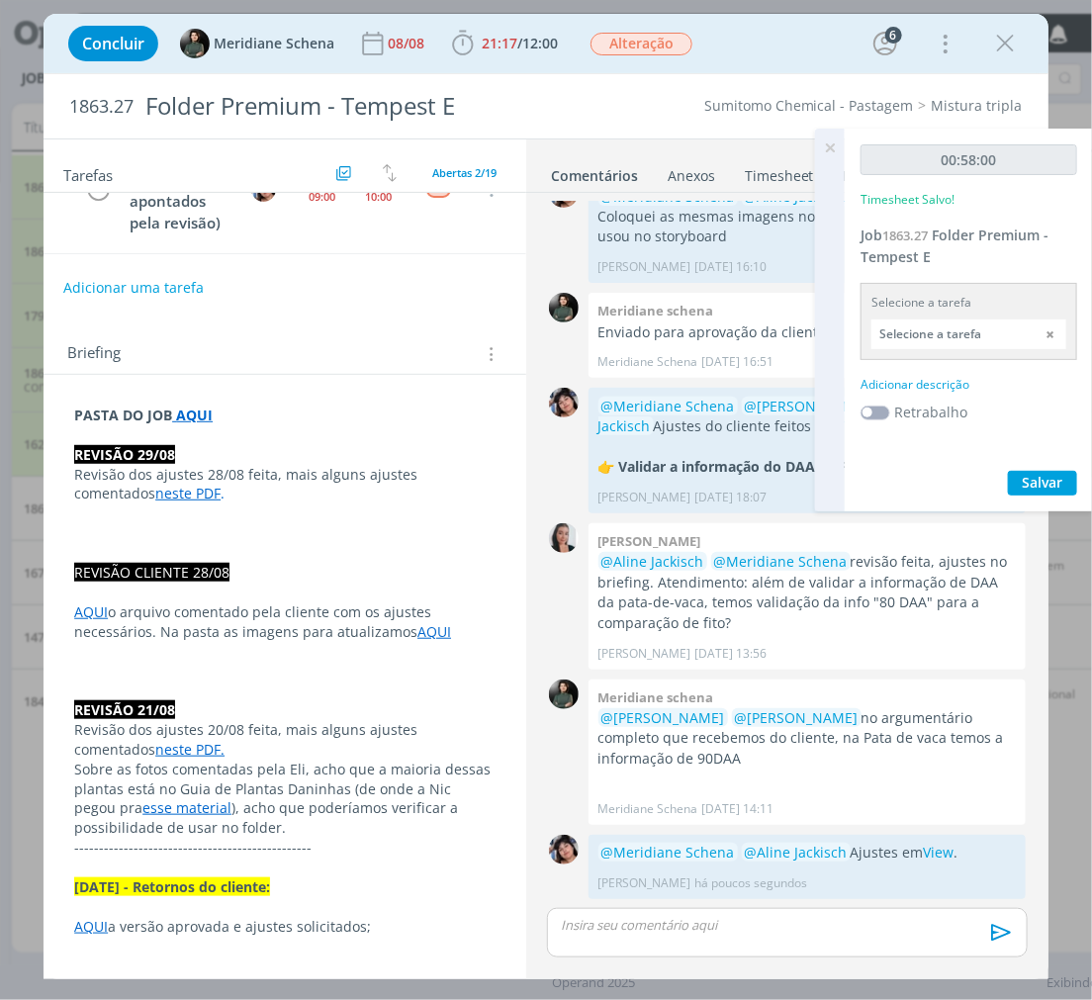
type input "Direção de arte (ajustes apontados pela revisão)"
click at [942, 379] on div "Adicionar descrição" at bounding box center [968, 385] width 217 height 18
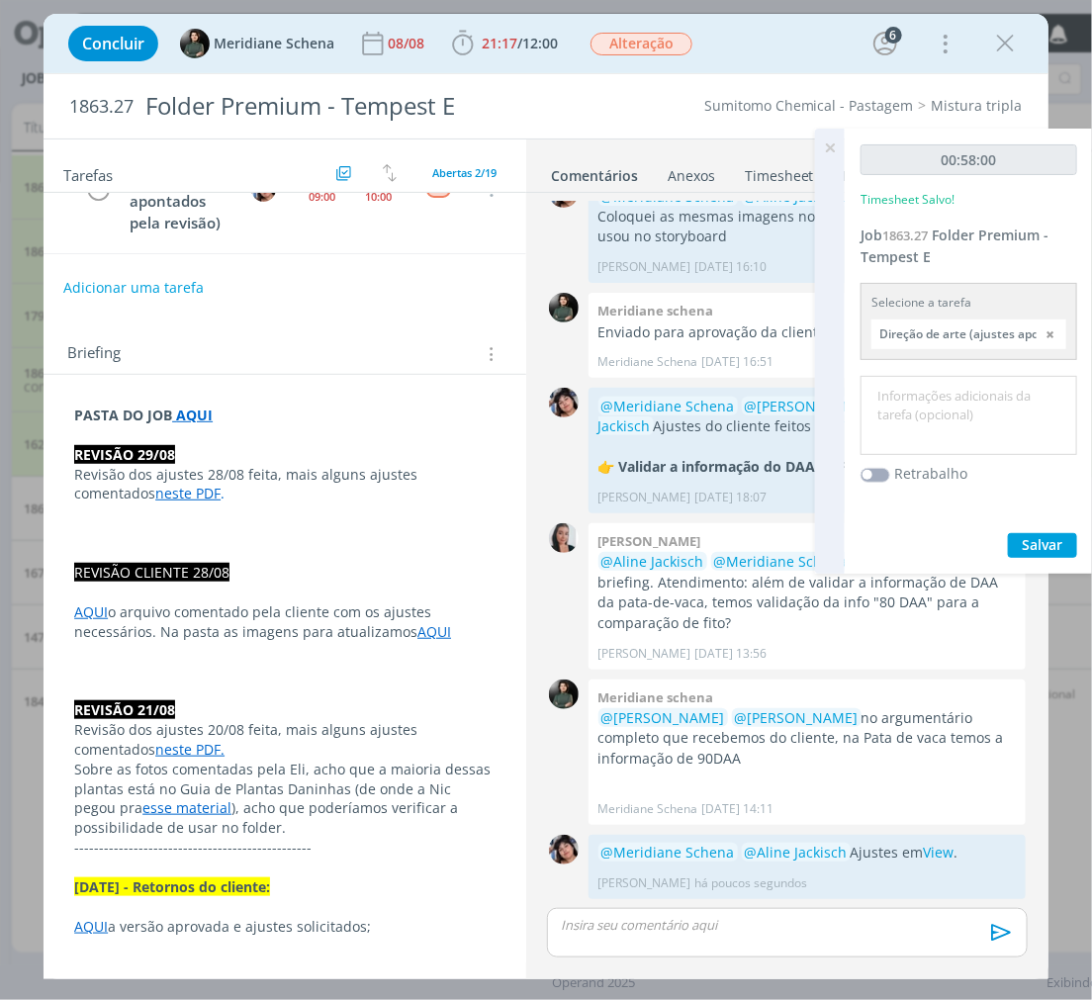
click at [941, 421] on textarea at bounding box center [968, 416] width 207 height 70
type textarea "Ajustes revisão"
click at [1042, 535] on span "Salvar" at bounding box center [1043, 544] width 41 height 19
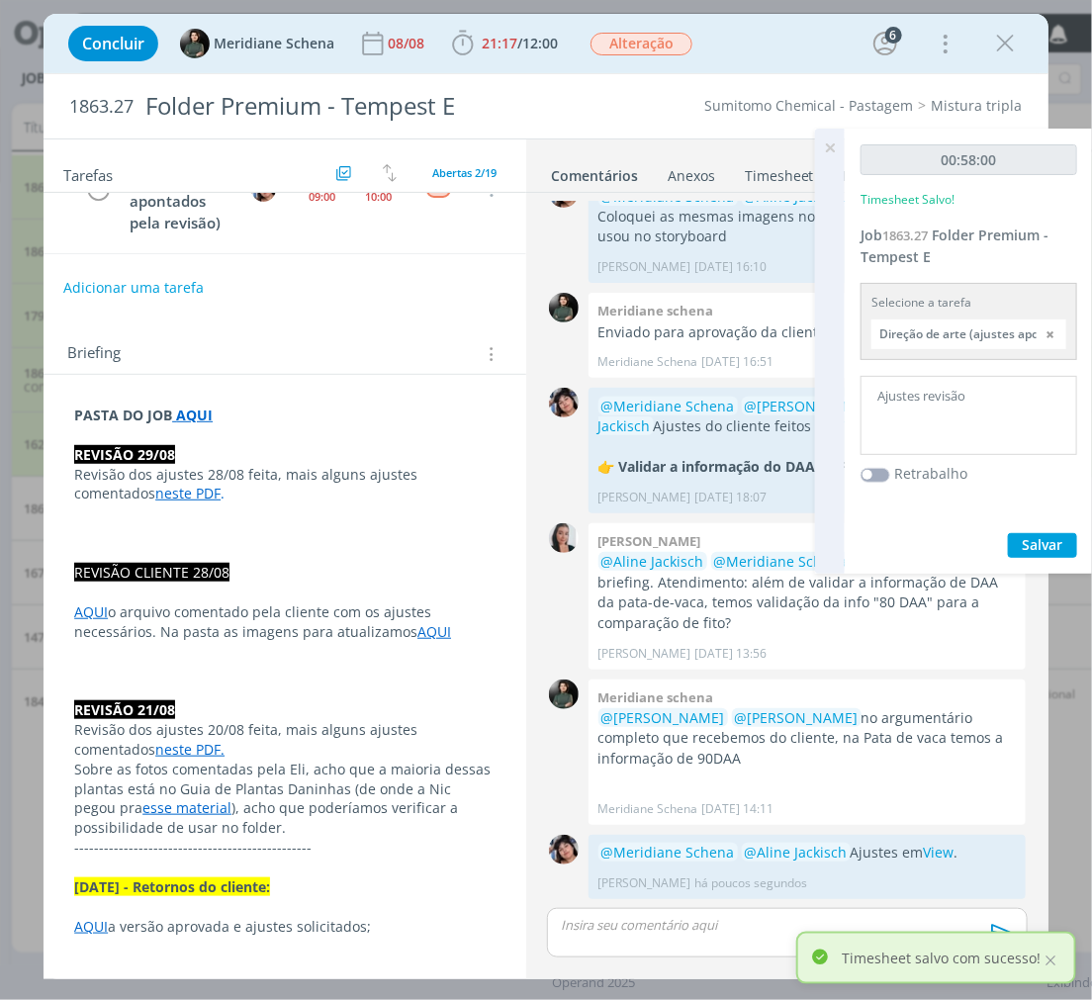
click at [836, 143] on icon at bounding box center [830, 148] width 36 height 39
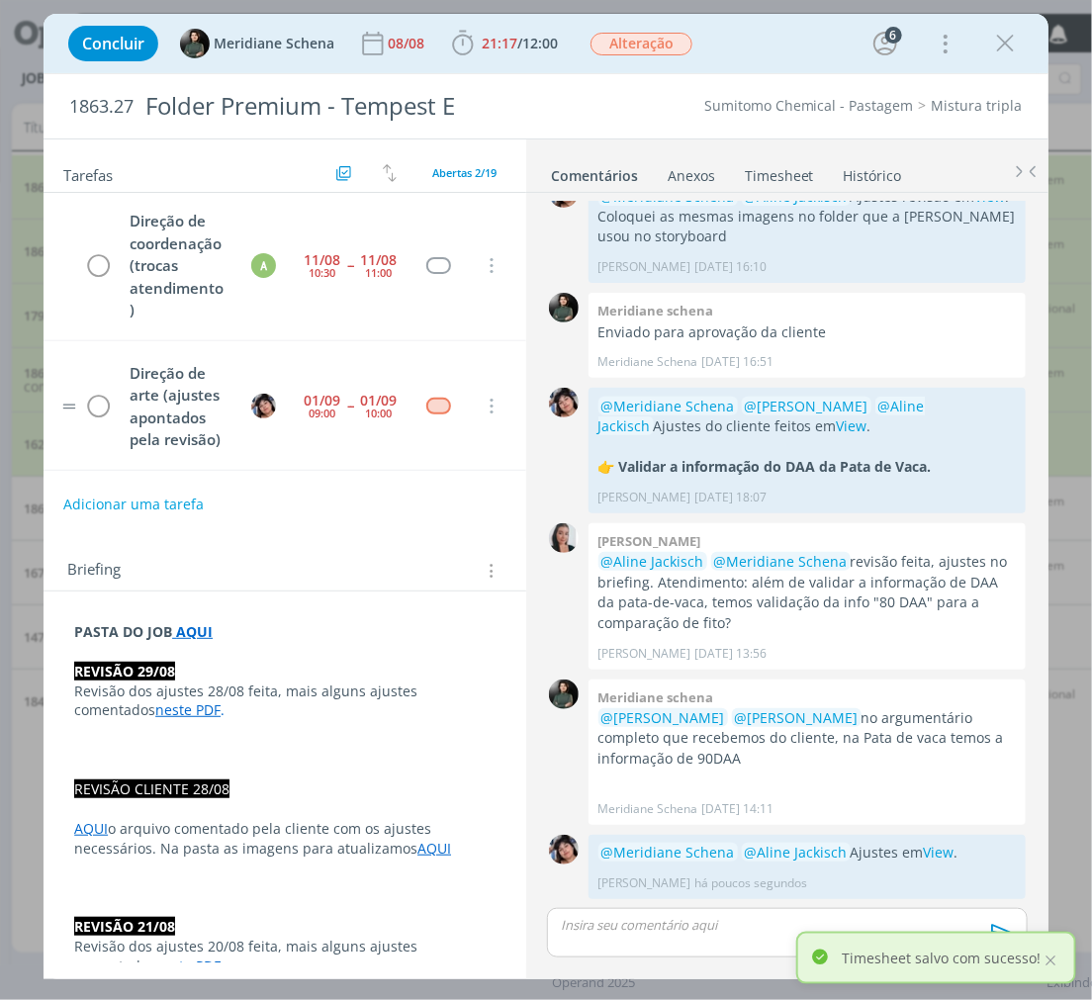
scroll to position [0, 0]
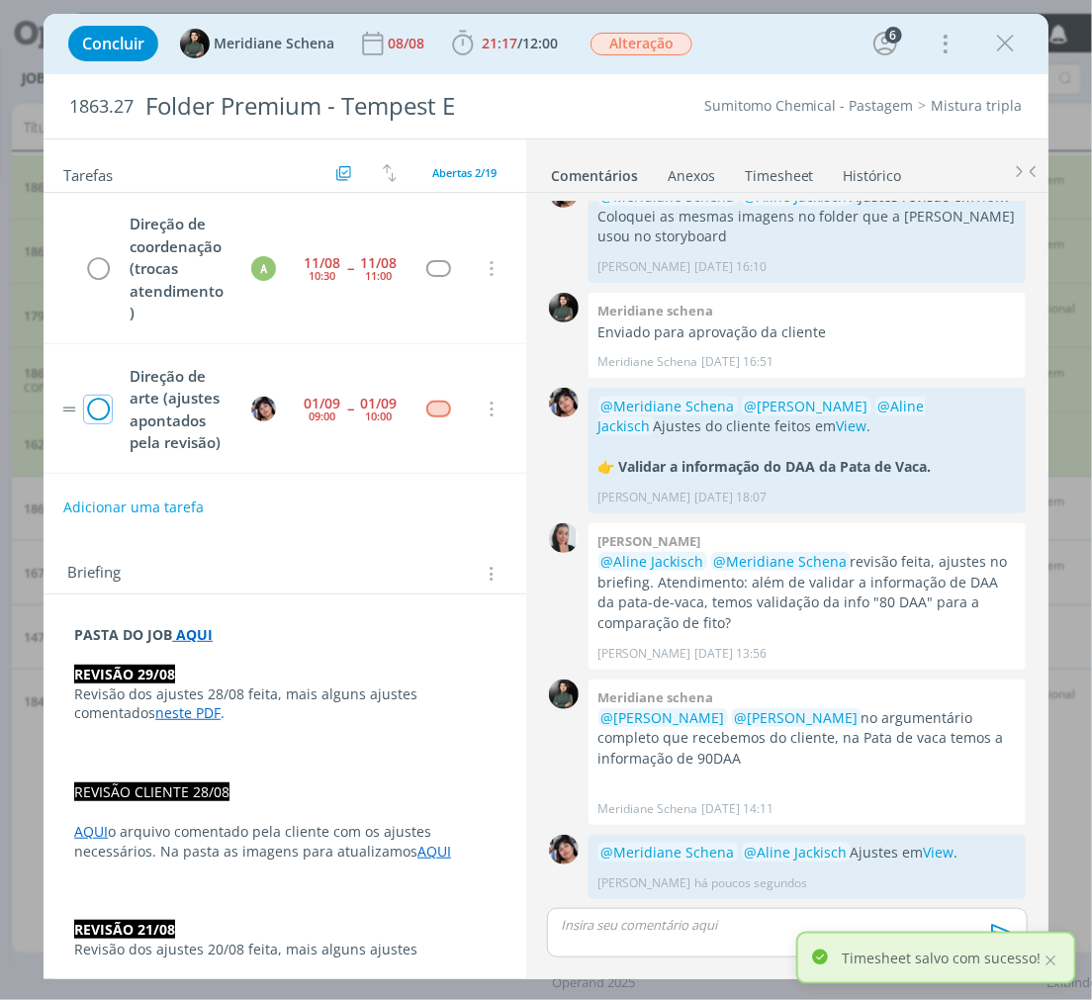
click at [107, 417] on icon "dialog" at bounding box center [98, 410] width 28 height 30
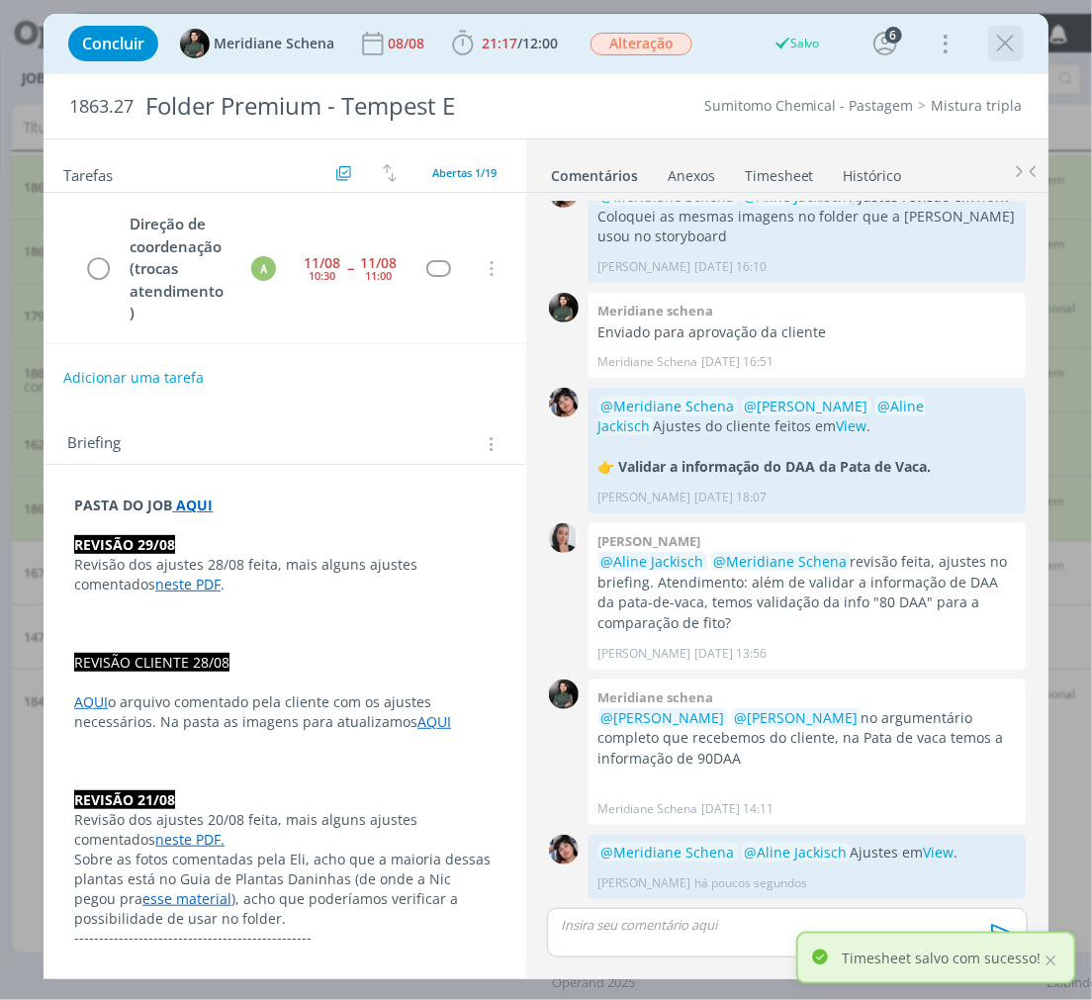
click at [991, 42] on icon "dialog" at bounding box center [1006, 44] width 30 height 30
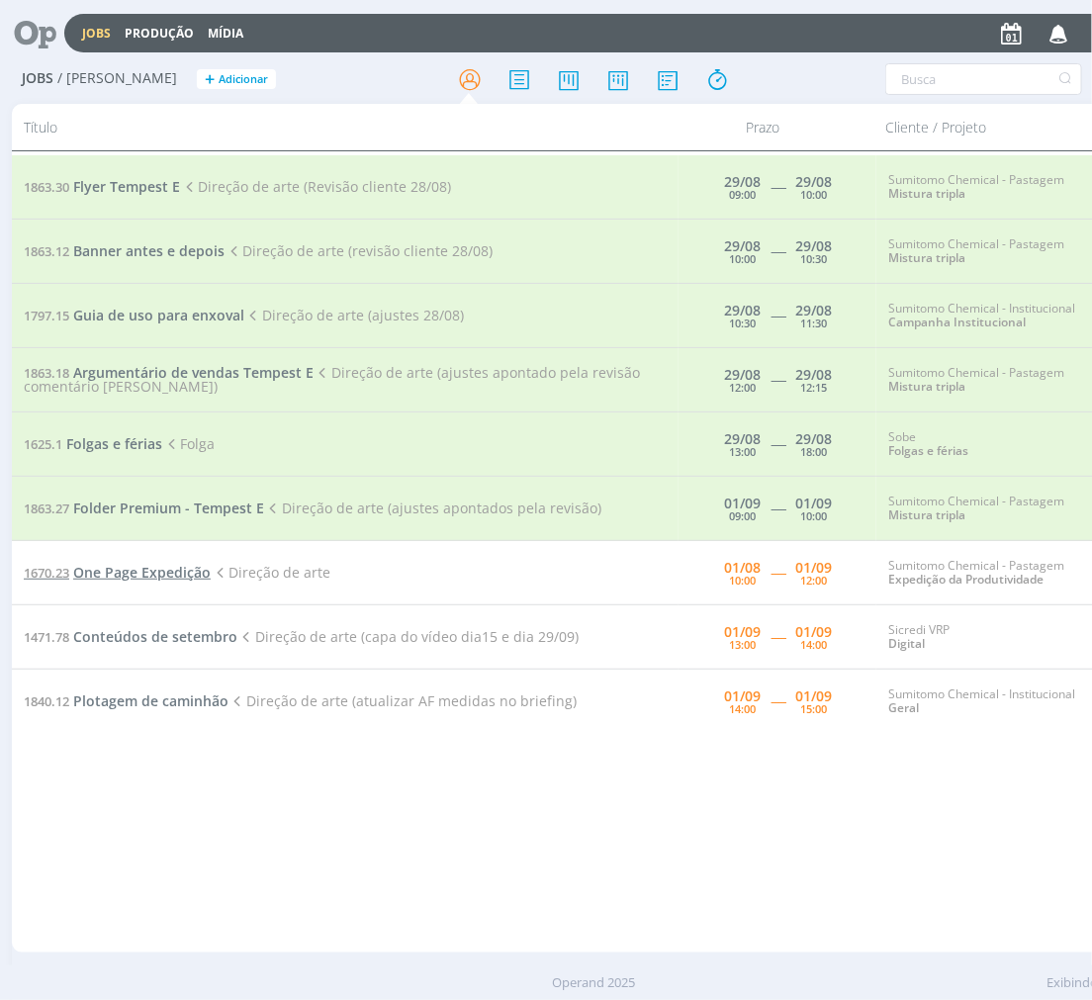
click at [135, 570] on span "One Page Expedição" at bounding box center [141, 572] width 137 height 19
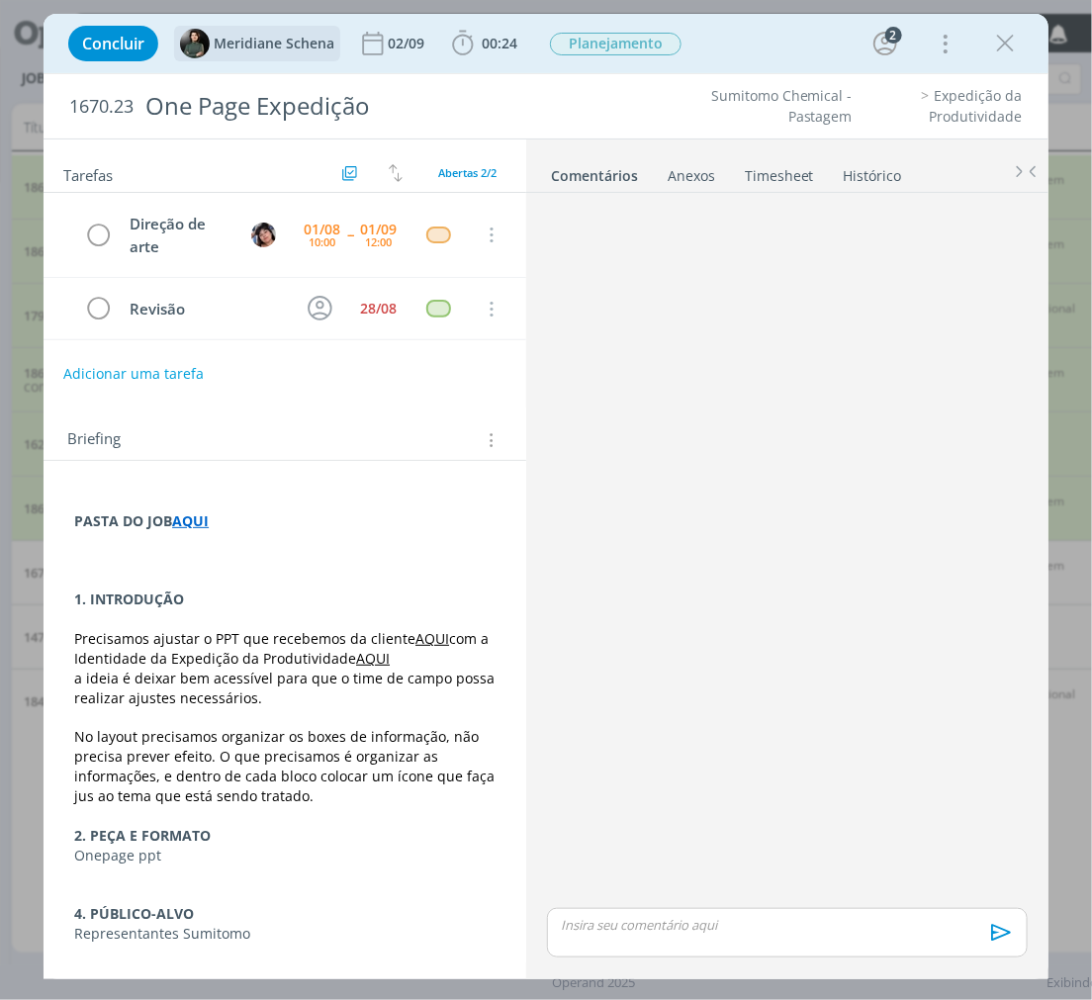
click at [294, 49] on span "Meridiane Schena" at bounding box center [274, 44] width 121 height 14
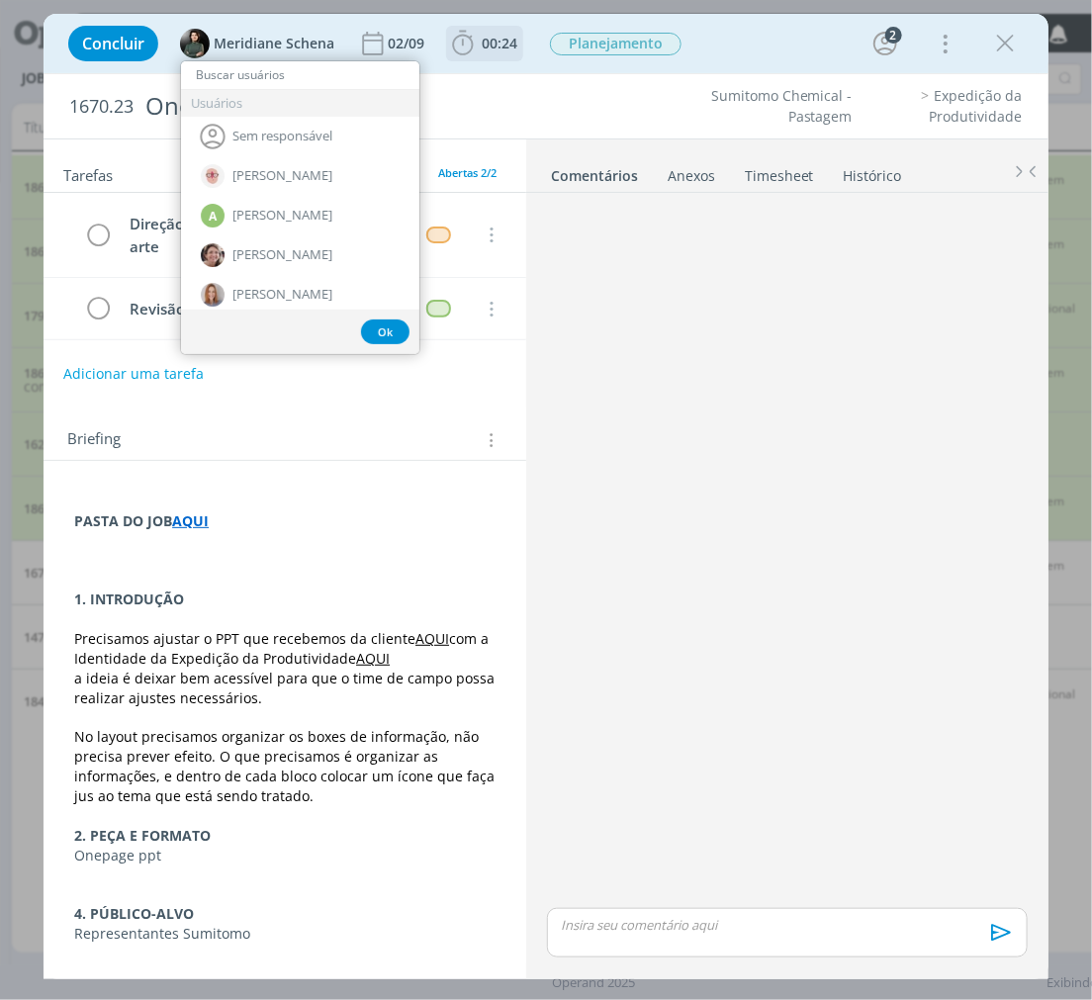
click at [486, 50] on span "00:24" at bounding box center [500, 43] width 36 height 19
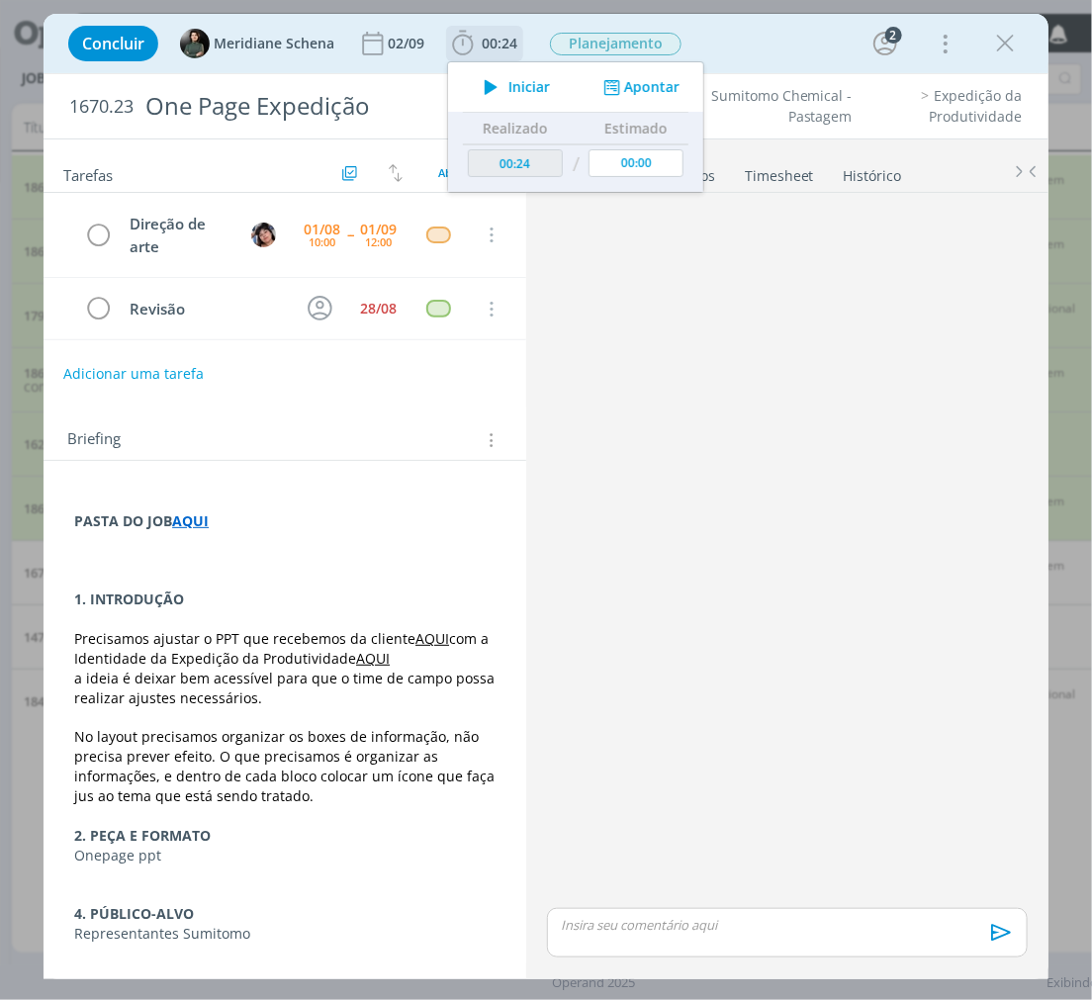
click at [490, 84] on icon "dialog" at bounding box center [491, 87] width 35 height 26
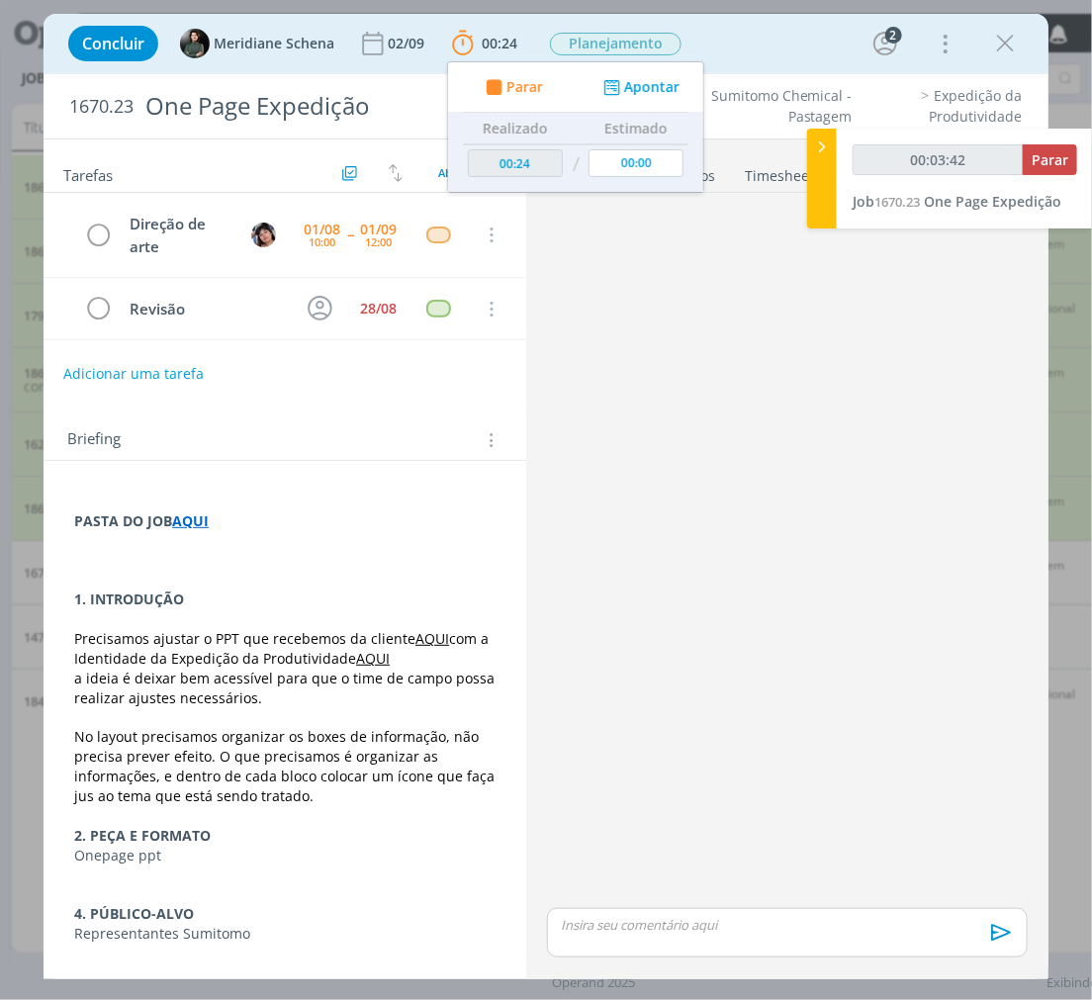
click at [361, 657] on link "AQUI" at bounding box center [373, 658] width 34 height 19
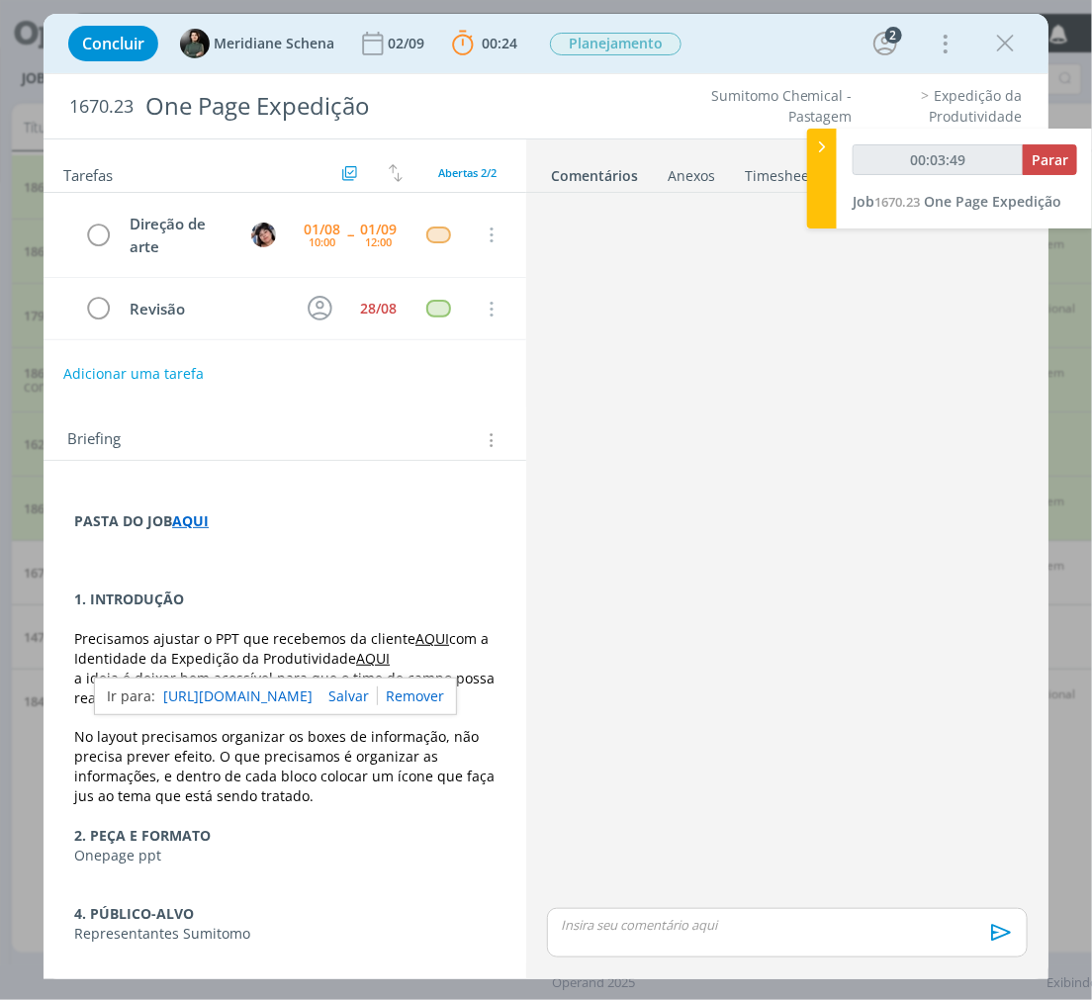
click at [299, 698] on link "[URL][DOMAIN_NAME]" at bounding box center [237, 696] width 149 height 26
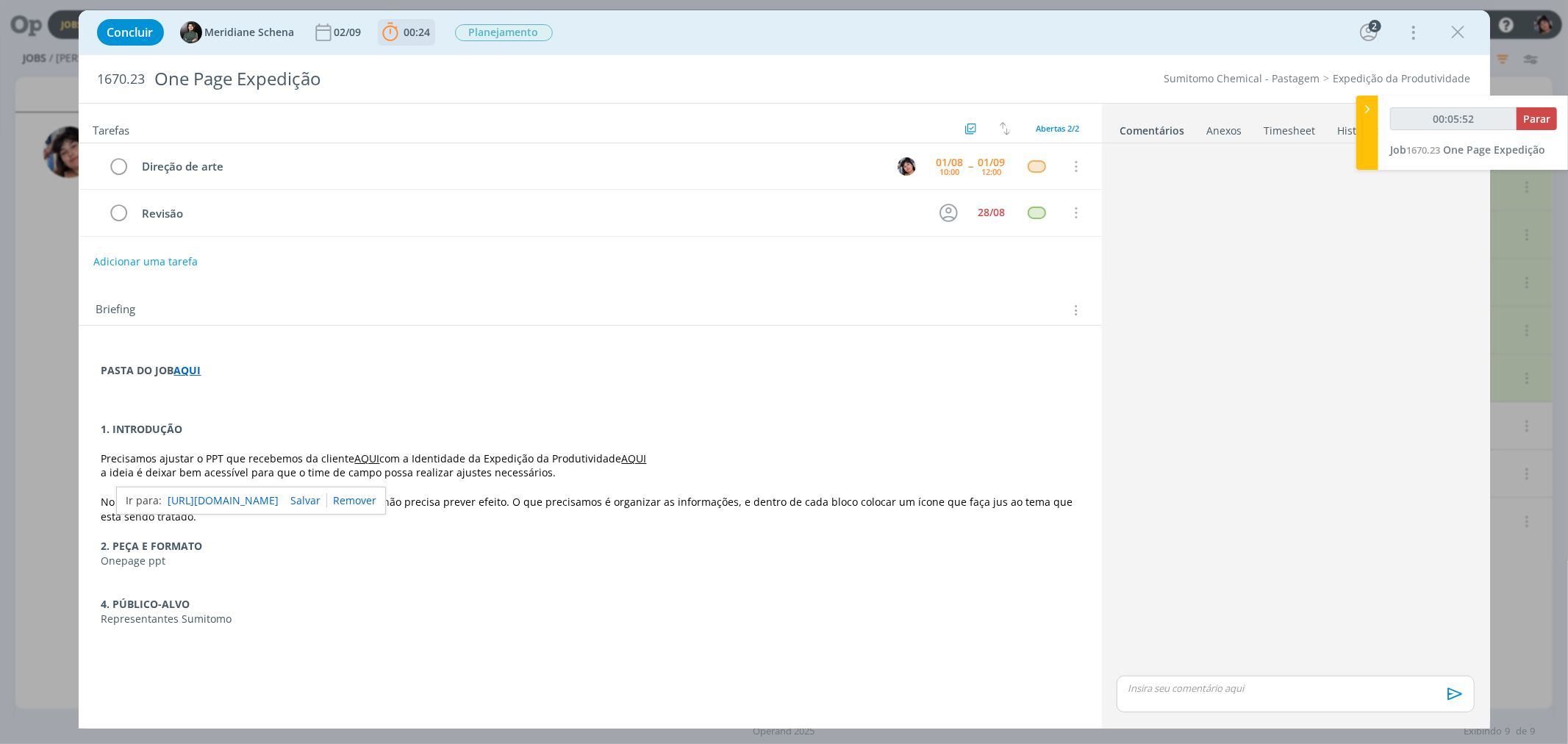
click at [399, 23] on icon "dialog" at bounding box center [390, 33] width 22 height 22
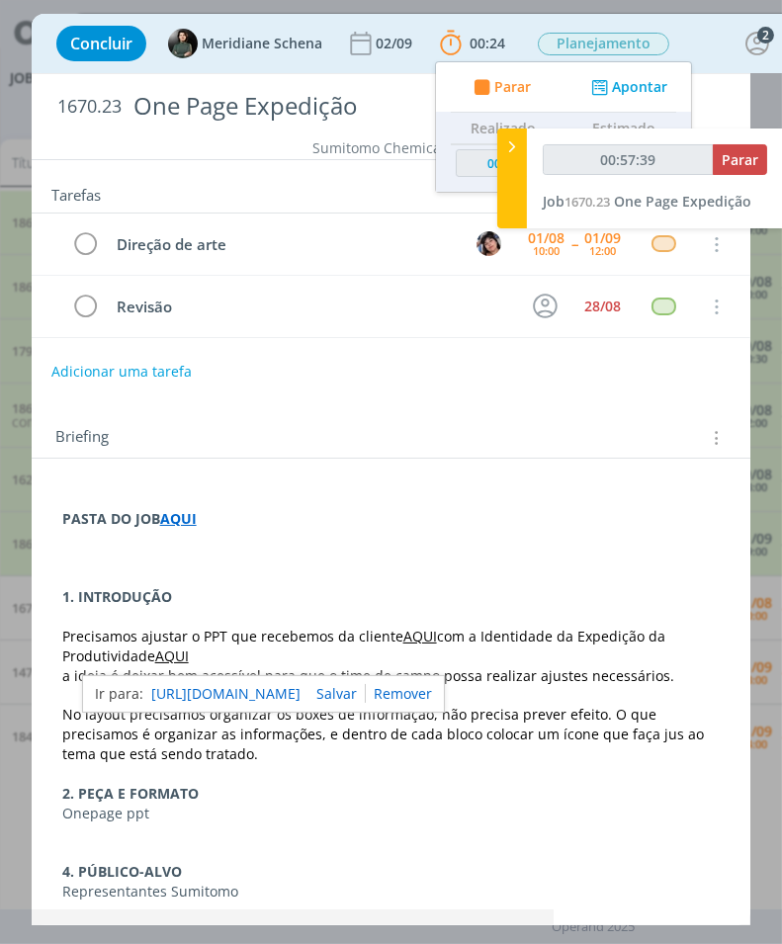
type input "00:58:39"
